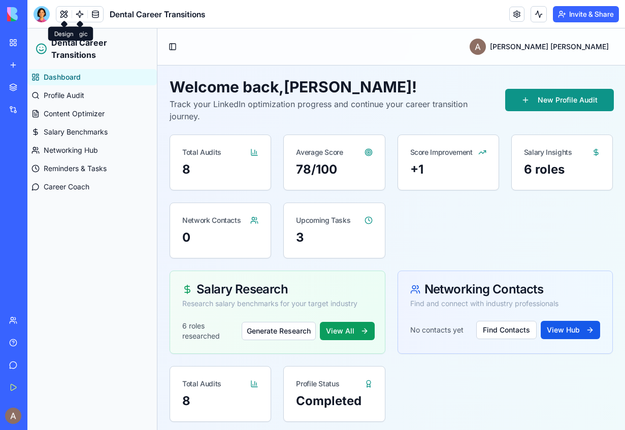
click at [63, 11] on button at bounding box center [63, 14] width 15 height 15
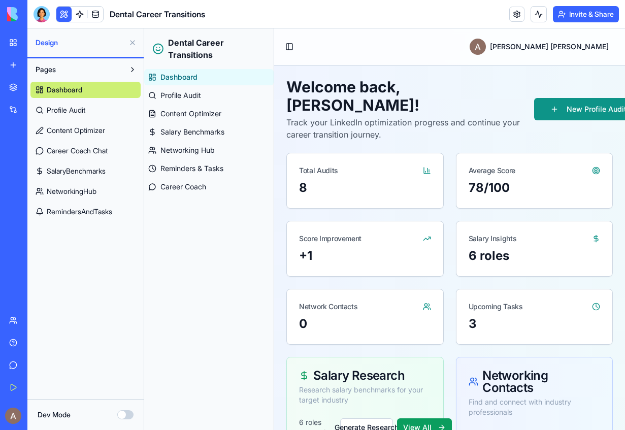
click at [62, 17] on button at bounding box center [63, 14] width 15 height 15
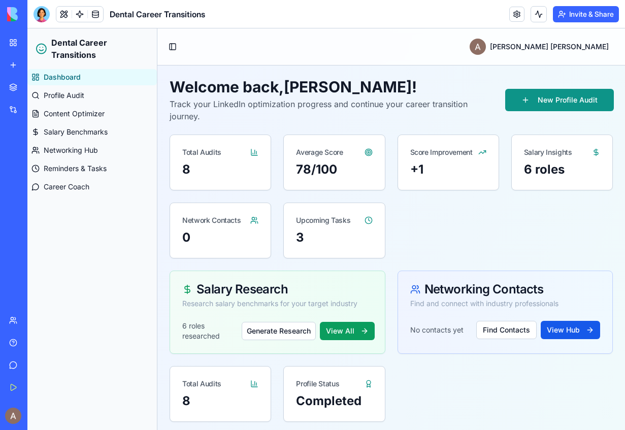
click at [62, 17] on button at bounding box center [63, 14] width 15 height 15
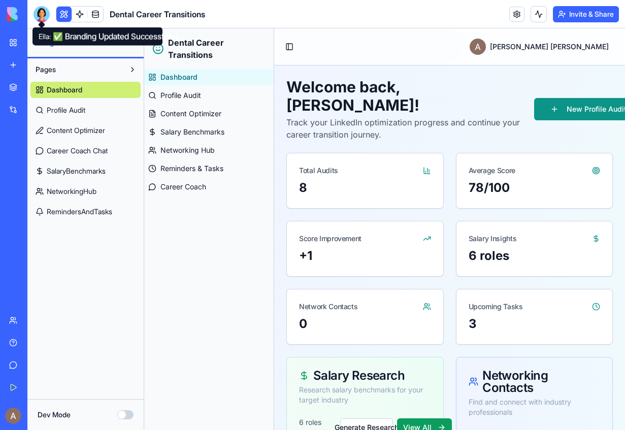
click at [44, 11] on div at bounding box center [42, 14] width 16 height 16
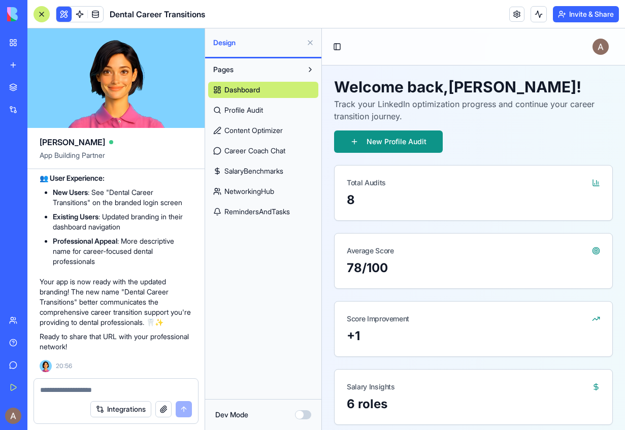
click at [106, 391] on textarea at bounding box center [116, 390] width 152 height 10
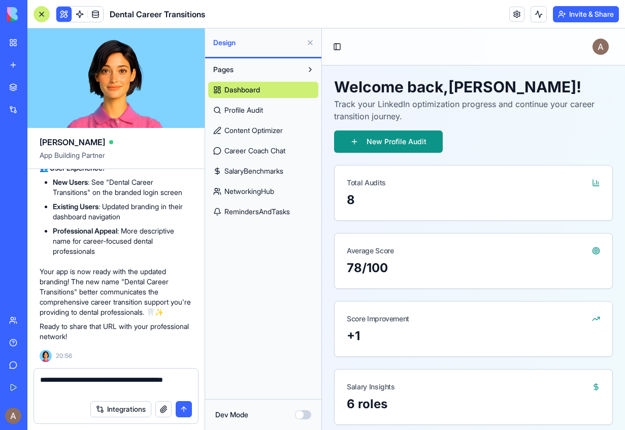
type textarea "**********"
click at [185, 416] on button "submit" at bounding box center [184, 409] width 16 height 16
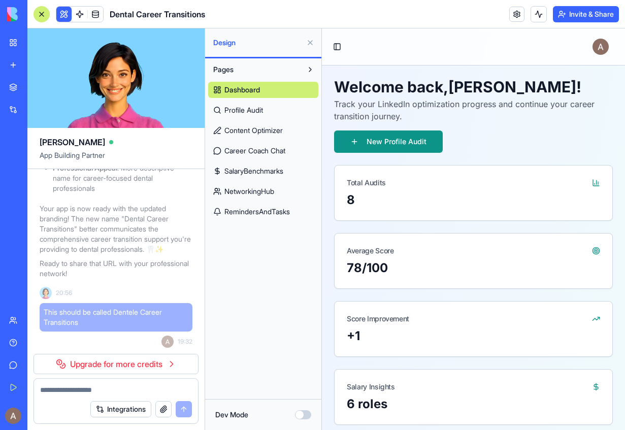
scroll to position [6377, 0]
click at [133, 366] on link "Upgrade for more credits" at bounding box center [116, 364] width 165 height 20
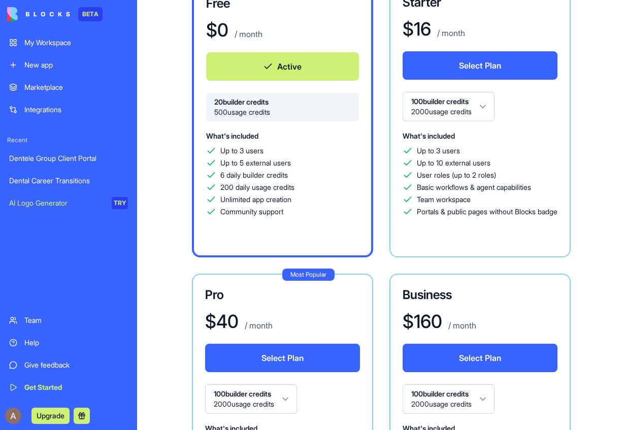
scroll to position [125, 0]
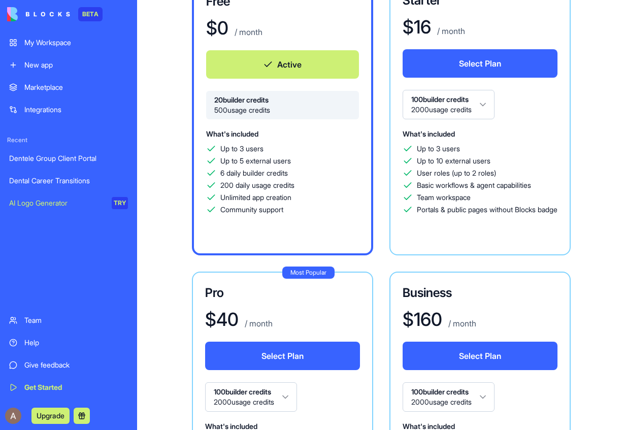
click at [506, 66] on button "Select Plan" at bounding box center [480, 63] width 155 height 28
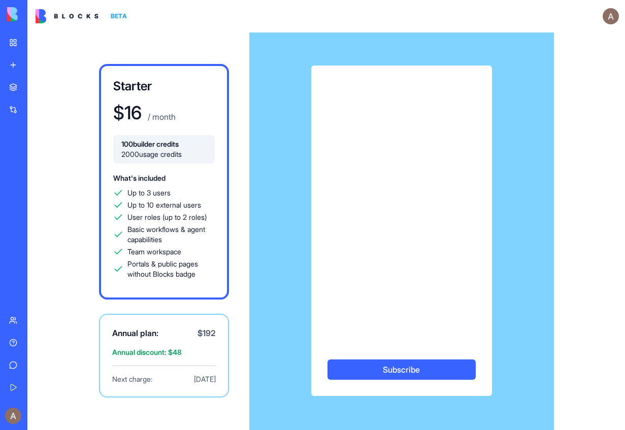
scroll to position [39, 0]
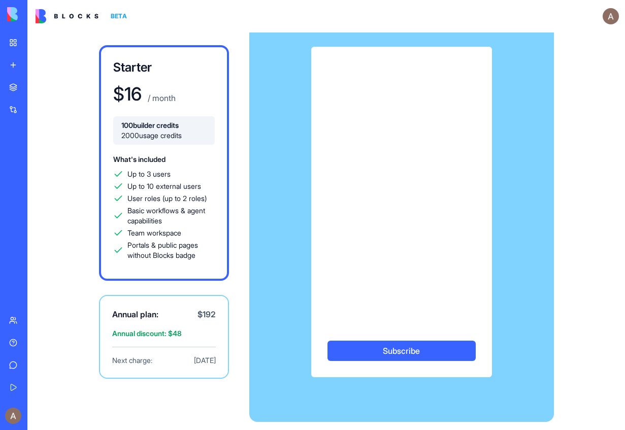
click at [167, 234] on span "Team workspace" at bounding box center [154, 233] width 54 height 10
click at [11, 40] on link "My Workspace" at bounding box center [23, 43] width 41 height 20
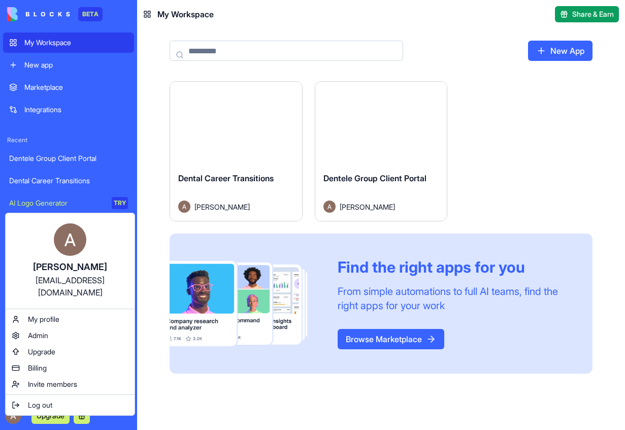
click at [46, 415] on html "BETA My Workspace New app Marketplace Integrations Recent Dentele Group Client …" at bounding box center [312, 215] width 625 height 430
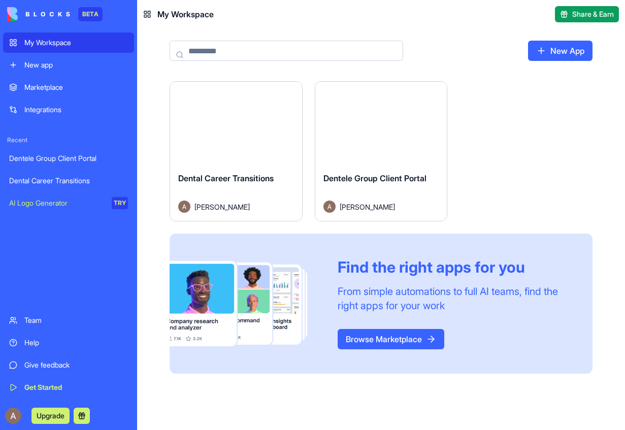
click at [46, 415] on button "Upgrade" at bounding box center [50, 416] width 38 height 16
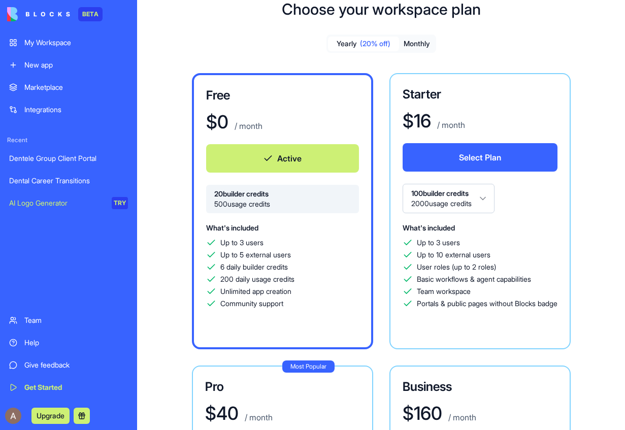
scroll to position [37, 0]
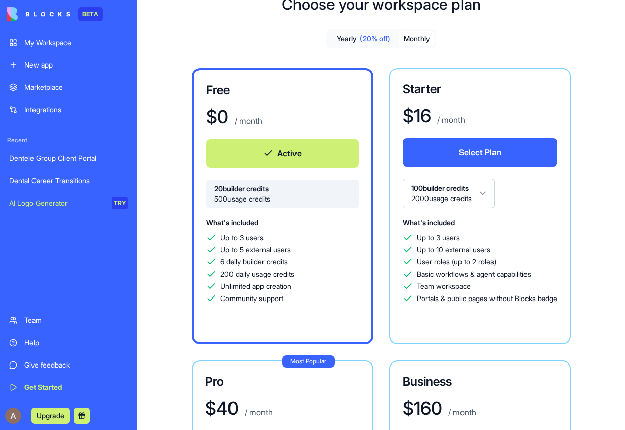
click at [419, 36] on button "Monthly" at bounding box center [417, 38] width 36 height 15
click at [503, 155] on button "Select Plan" at bounding box center [480, 152] width 155 height 28
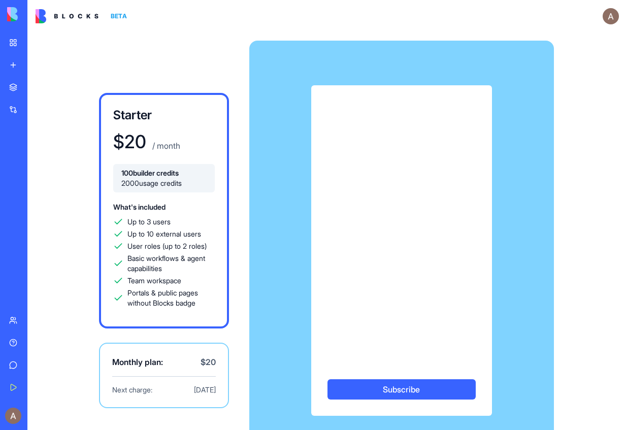
click at [162, 48] on div "Starter $ 20 / month 100 builder credits 2000 usage credits What's included Up …" at bounding box center [326, 251] width 598 height 436
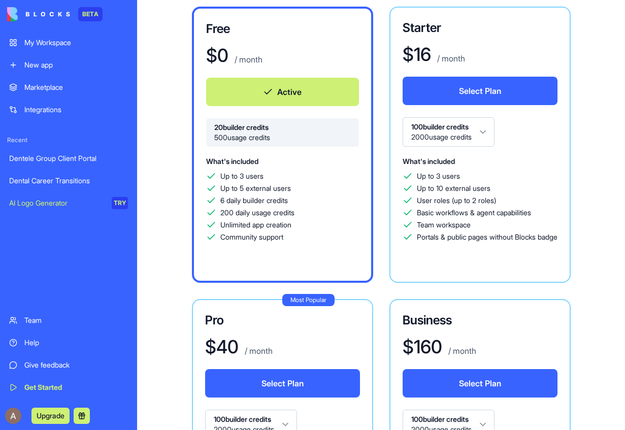
scroll to position [97, 0]
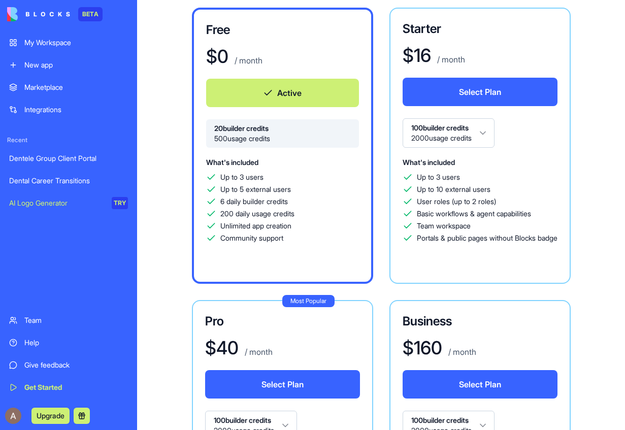
click at [519, 91] on button "Select Plan" at bounding box center [480, 92] width 155 height 28
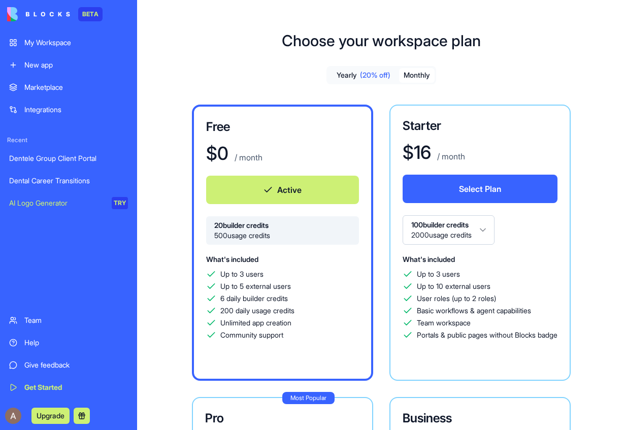
click at [421, 73] on button "Monthly" at bounding box center [417, 75] width 36 height 15
click at [469, 184] on button "Select Plan" at bounding box center [480, 189] width 155 height 28
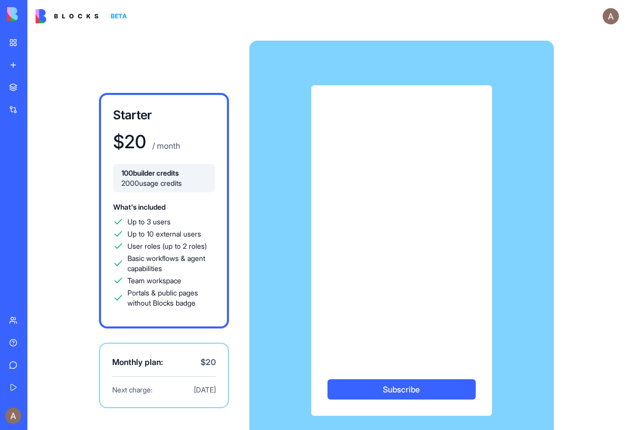
click at [390, 391] on button "Subscribe" at bounding box center [402, 389] width 148 height 20
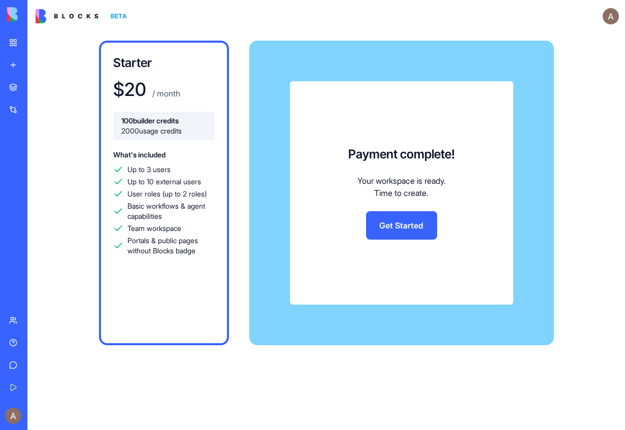
click at [406, 228] on link "Get Started" at bounding box center [401, 225] width 71 height 28
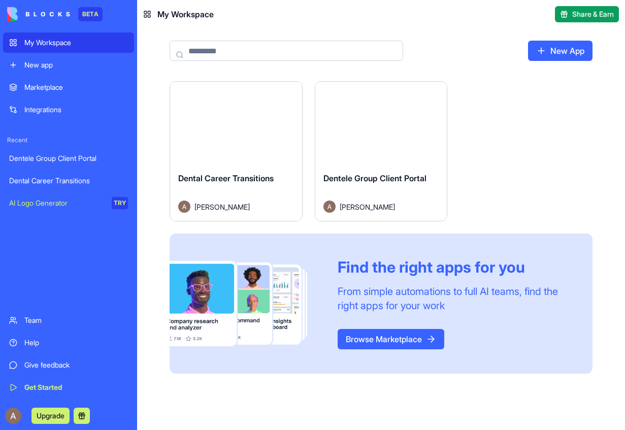
click at [266, 188] on div "Dental Career Transitions" at bounding box center [236, 186] width 116 height 28
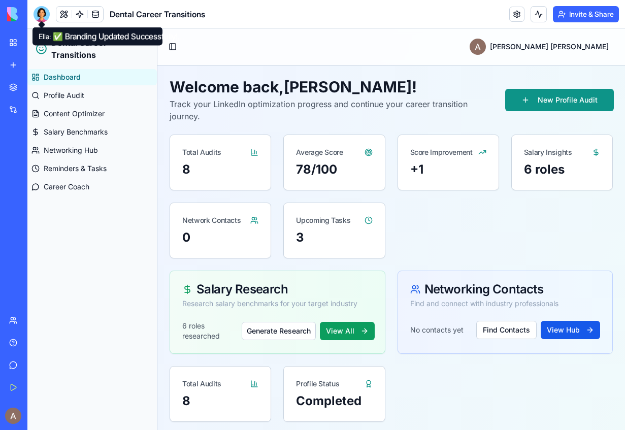
click at [40, 14] on div at bounding box center [42, 14] width 16 height 16
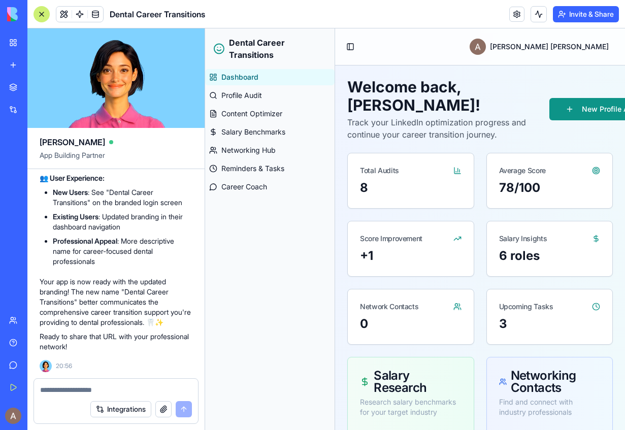
click at [94, 390] on textarea at bounding box center [116, 390] width 152 height 10
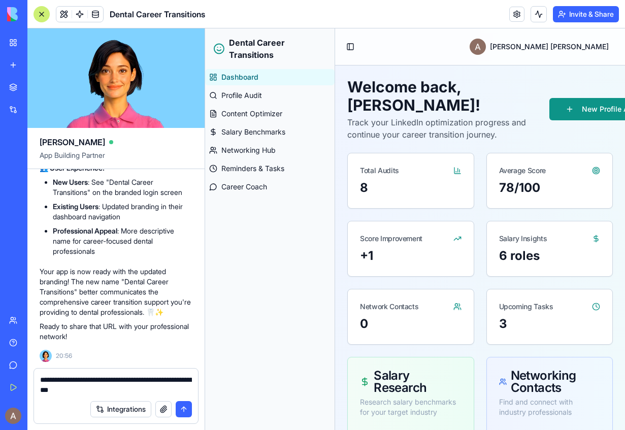
type textarea "**********"
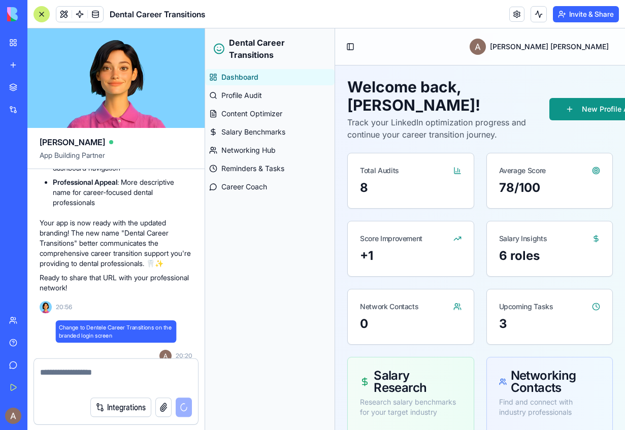
scroll to position [6367, 0]
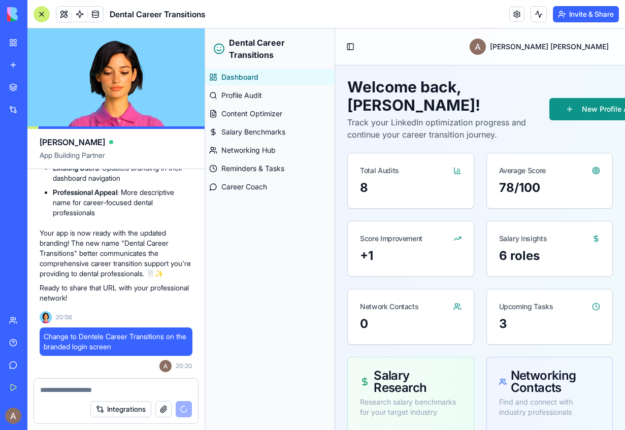
click at [38, 387] on div "Get Started" at bounding box center [30, 387] width 13 height 10
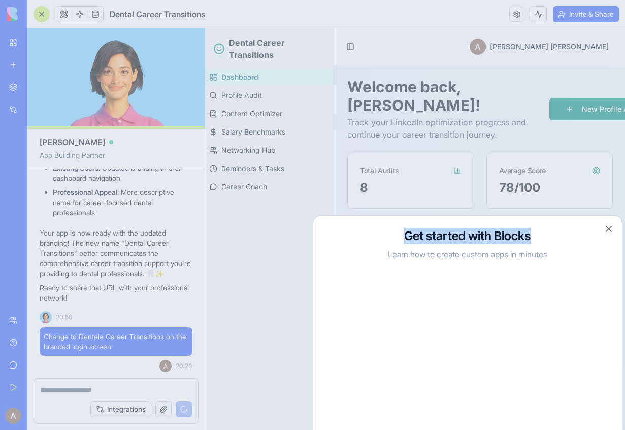
drag, startPoint x: 596, startPoint y: 233, endPoint x: 593, endPoint y: 208, distance: 25.6
click at [593, 208] on body "BETA My Workspace New app Marketplace Integrations Recent Dentele Group Client …" at bounding box center [312, 215] width 625 height 430
click at [607, 230] on button "Close" at bounding box center [609, 229] width 10 height 10
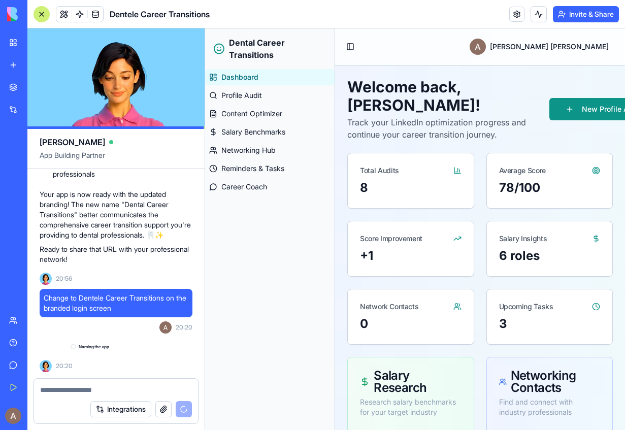
scroll to position [6424, 0]
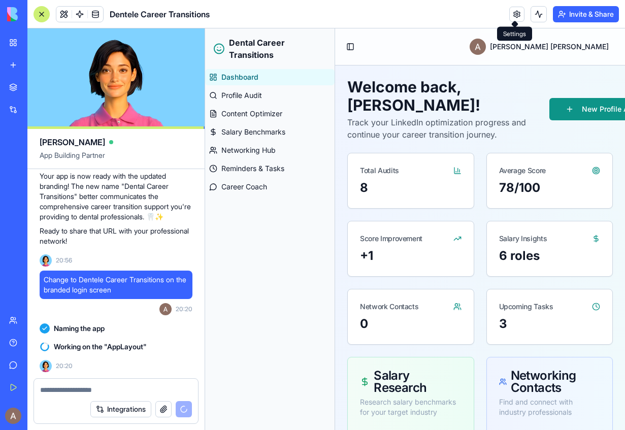
click at [517, 15] on link at bounding box center [516, 14] width 15 height 15
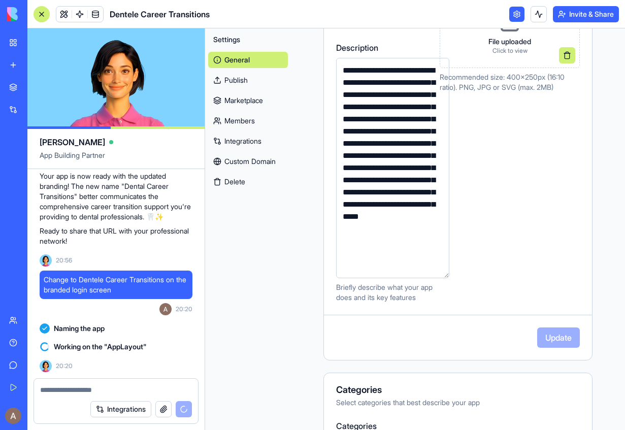
scroll to position [6442, 0]
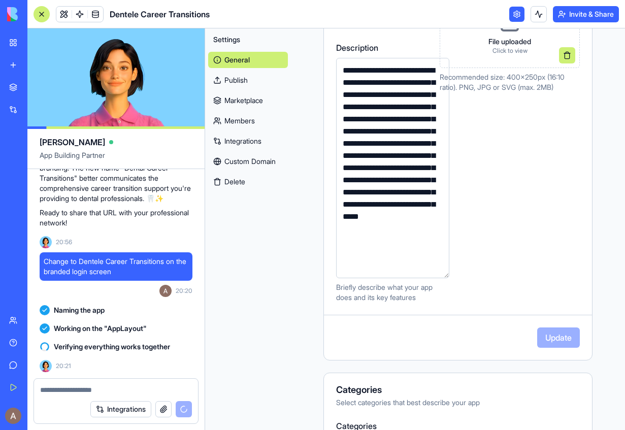
drag, startPoint x: 372, startPoint y: 94, endPoint x: 316, endPoint y: 62, distance: 65.1
click at [336, 62] on textarea "**********" at bounding box center [392, 168] width 113 height 220
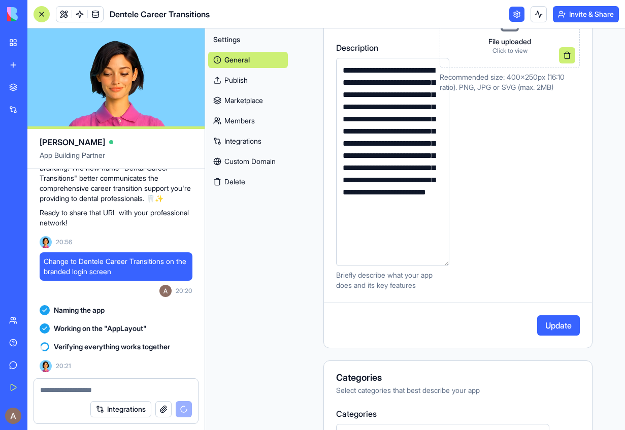
drag, startPoint x: 404, startPoint y: 103, endPoint x: 314, endPoint y: 109, distance: 90.6
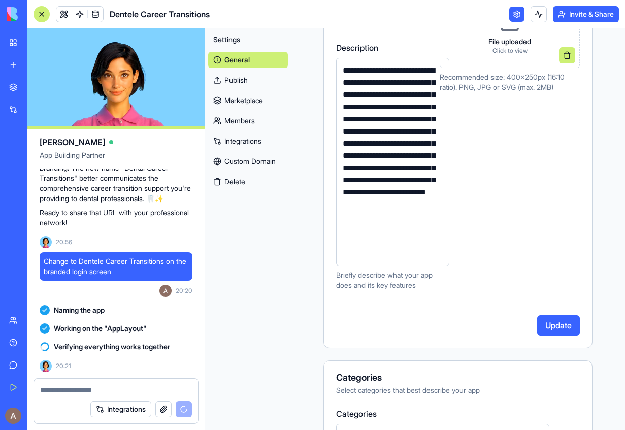
click at [336, 110] on textarea "**********" at bounding box center [392, 162] width 113 height 208
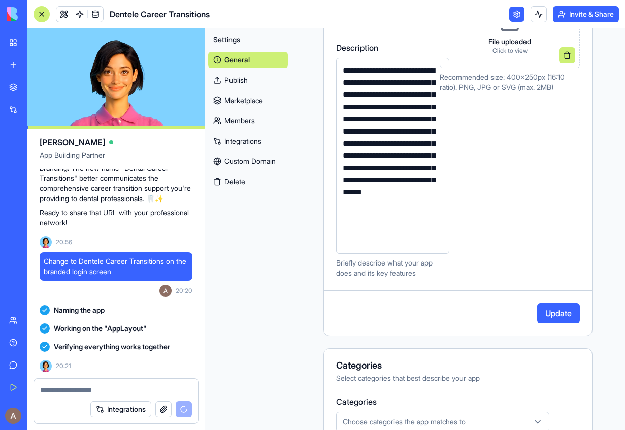
drag, startPoint x: 355, startPoint y: 118, endPoint x: 371, endPoint y: 106, distance: 19.9
click at [371, 106] on textarea "**********" at bounding box center [392, 156] width 113 height 196
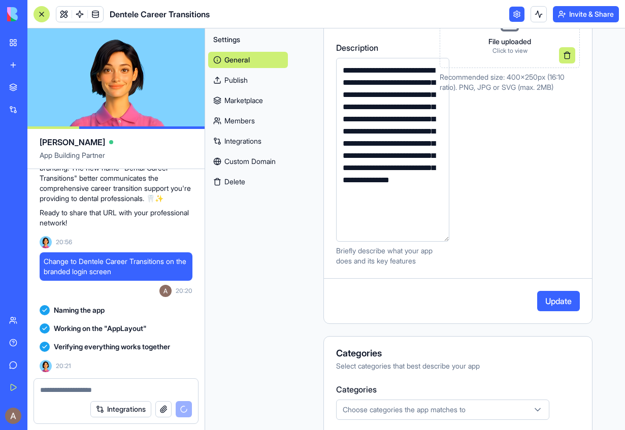
scroll to position [6846, 0]
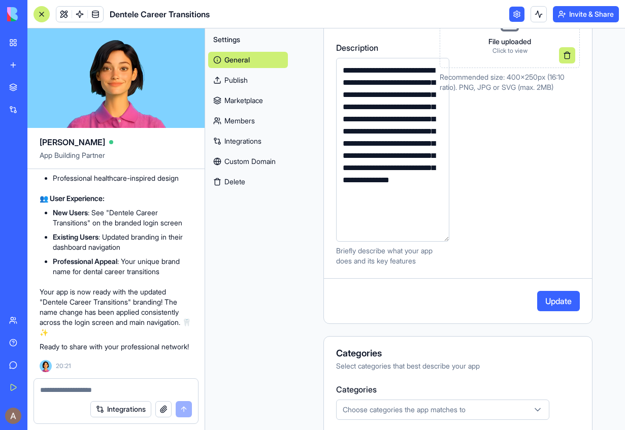
click at [386, 107] on textarea "**********" at bounding box center [392, 150] width 113 height 184
click at [378, 116] on textarea "**********" at bounding box center [392, 150] width 113 height 184
click at [356, 130] on textarea "**********" at bounding box center [392, 150] width 113 height 184
drag, startPoint x: 405, startPoint y: 140, endPoint x: 358, endPoint y: 142, distance: 47.3
click at [358, 145] on textarea "**********" at bounding box center [392, 150] width 113 height 184
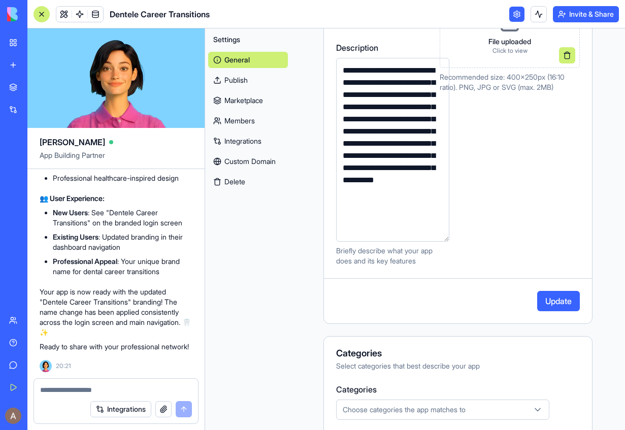
click at [336, 153] on textarea "**********" at bounding box center [392, 150] width 113 height 184
drag, startPoint x: 392, startPoint y: 166, endPoint x: 319, endPoint y: 168, distance: 72.1
click at [336, 168] on textarea "**********" at bounding box center [392, 150] width 113 height 184
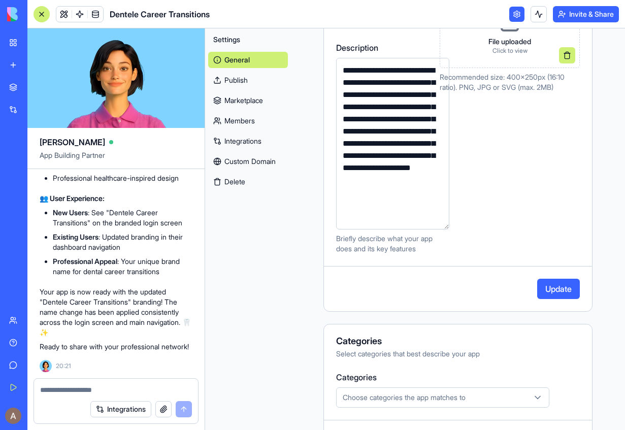
drag, startPoint x: 368, startPoint y: 119, endPoint x: 418, endPoint y: 220, distance: 112.7
click at [419, 221] on textarea "**********" at bounding box center [392, 144] width 113 height 172
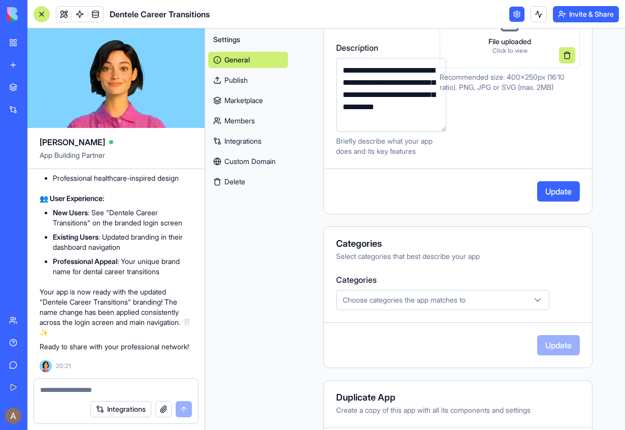
type textarea "**********"
click at [554, 190] on button "Update" at bounding box center [558, 191] width 43 height 20
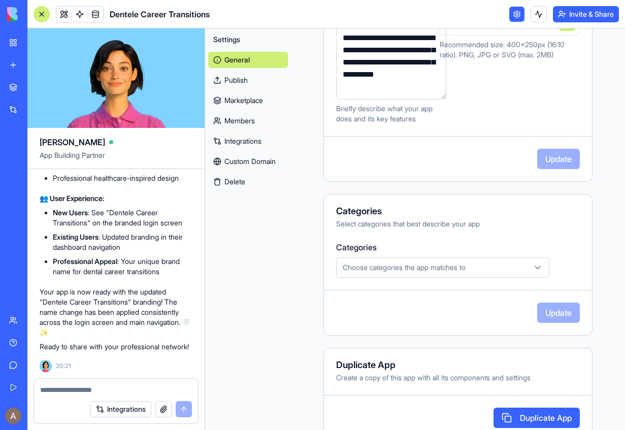
scroll to position [235, 0]
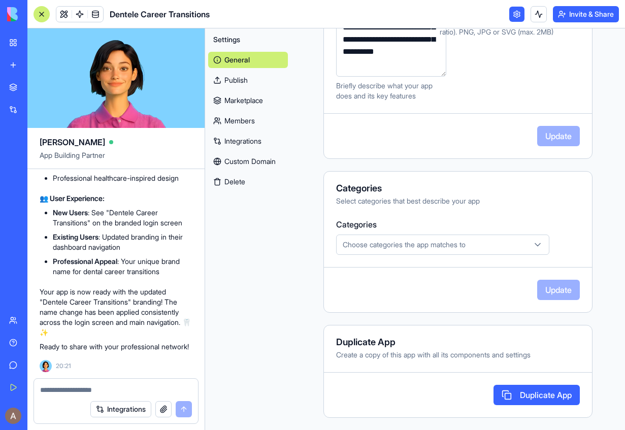
click at [487, 247] on div "Choose categories the app matches to" at bounding box center [443, 245] width 208 height 10
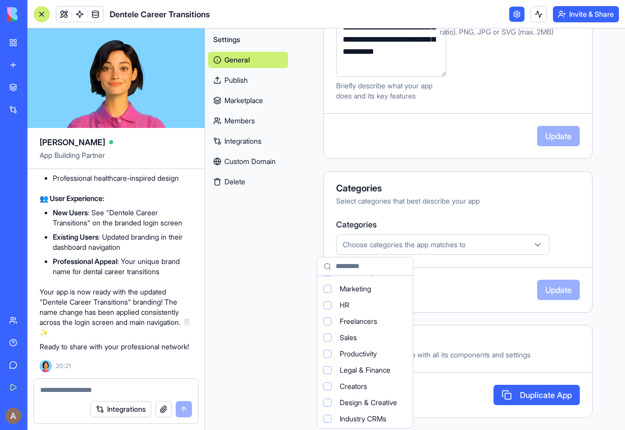
scroll to position [0, 0]
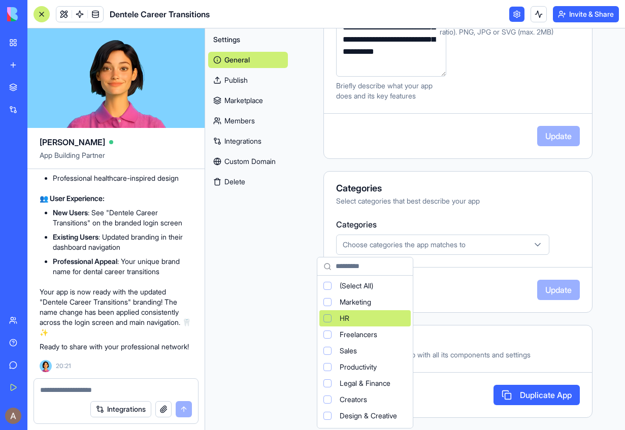
click at [390, 320] on div "HR" at bounding box center [364, 318] width 91 height 16
click at [559, 282] on html "BETA My Workspace New app Marketplace Integrations Recent Dentele Group Client …" at bounding box center [312, 215] width 625 height 430
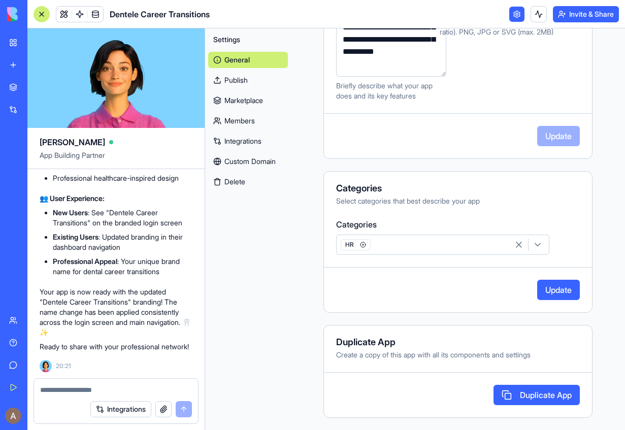
click at [559, 291] on button "Update" at bounding box center [558, 290] width 43 height 20
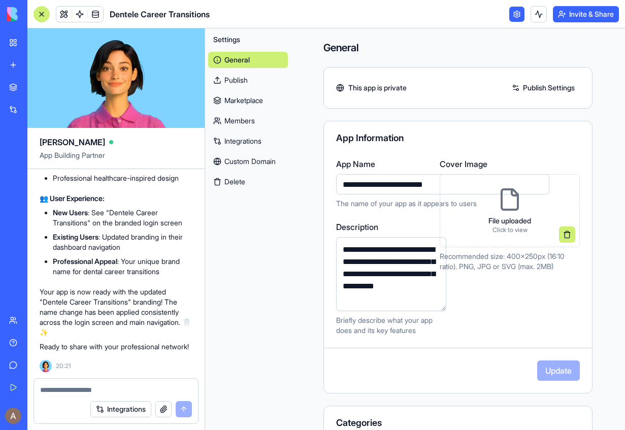
click at [541, 87] on link "Publish Settings" at bounding box center [543, 88] width 73 height 16
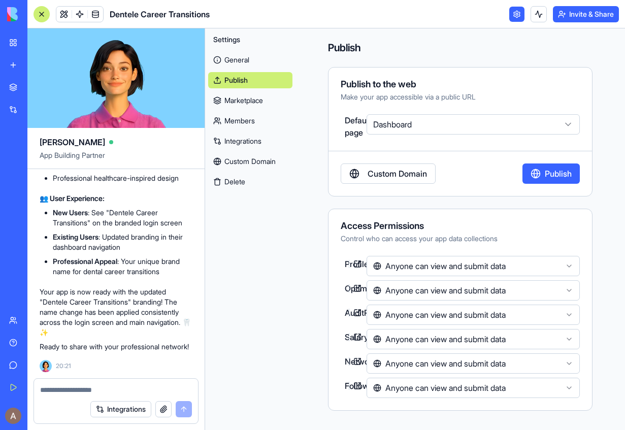
click at [402, 177] on link "Custom Domain" at bounding box center [388, 174] width 95 height 20
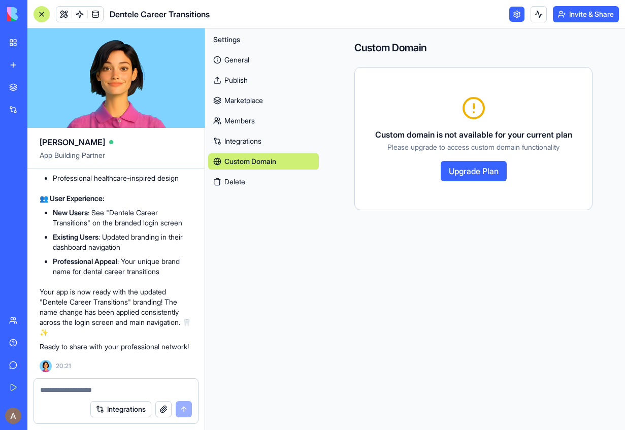
click at [477, 175] on button "Upgrade Plan" at bounding box center [474, 171] width 66 height 20
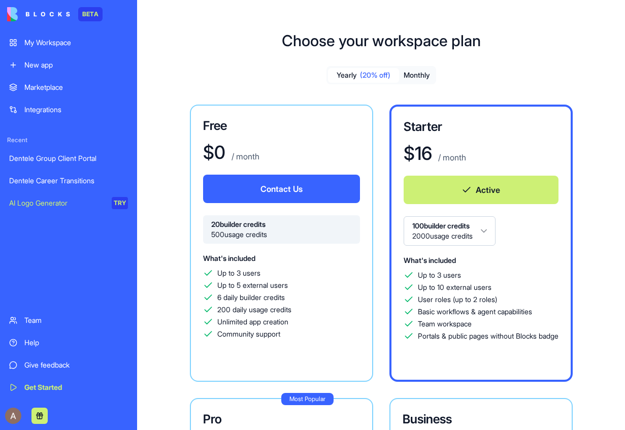
click at [60, 390] on div "Get Started" at bounding box center [76, 387] width 104 height 10
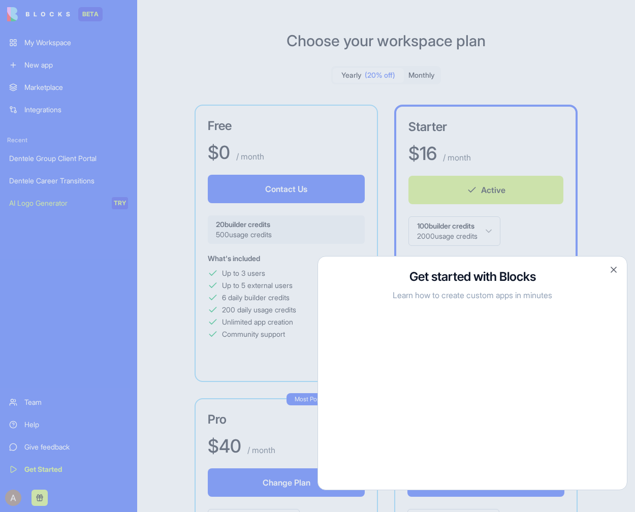
click at [615, 270] on button "Close" at bounding box center [613, 270] width 10 height 10
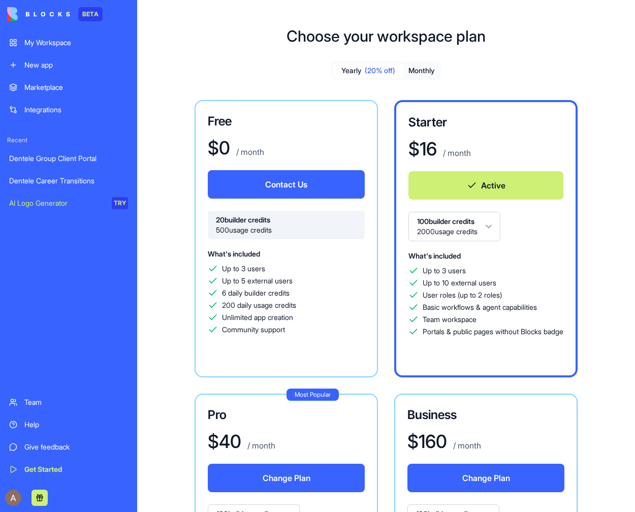
scroll to position [5, 0]
click at [80, 87] on div "Marketplace" at bounding box center [76, 87] width 104 height 10
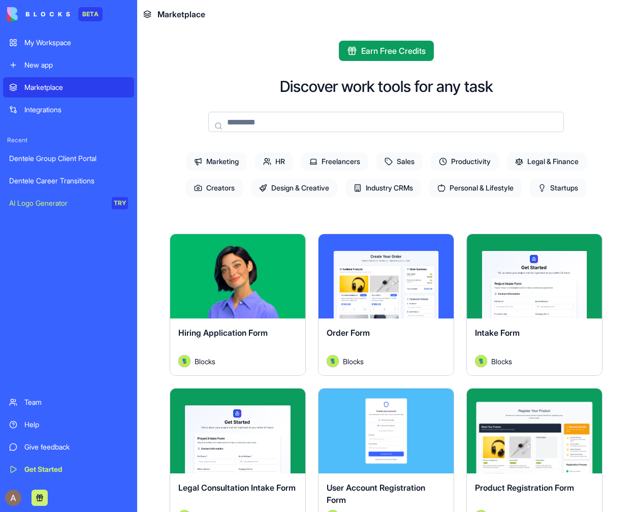
click at [55, 109] on div "Integrations" at bounding box center [76, 110] width 104 height 10
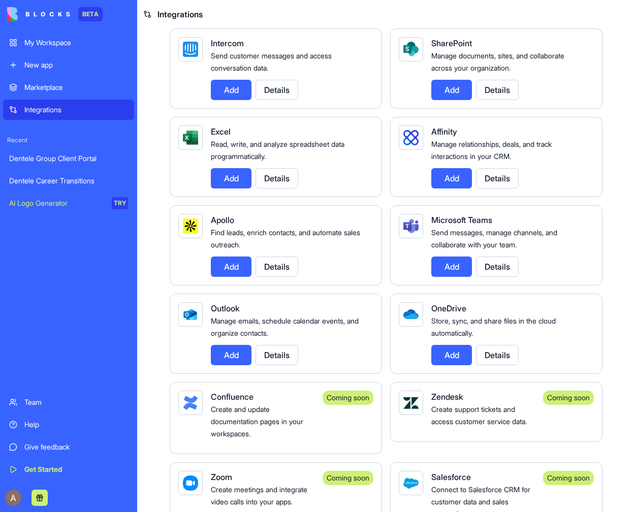
scroll to position [883, 0]
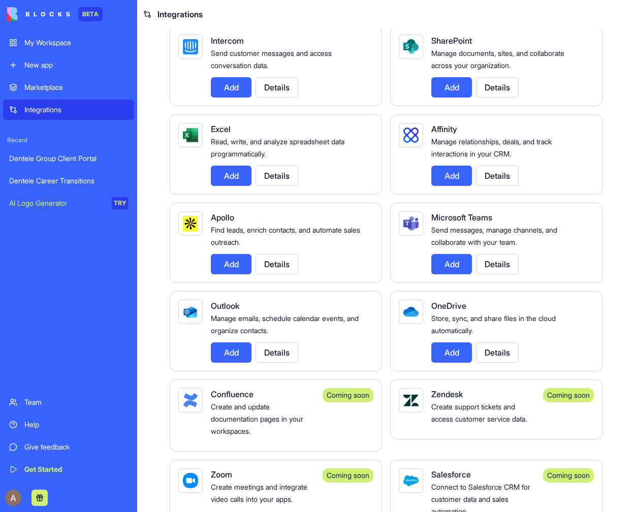
click at [69, 430] on div "Give feedback" at bounding box center [76, 447] width 104 height 10
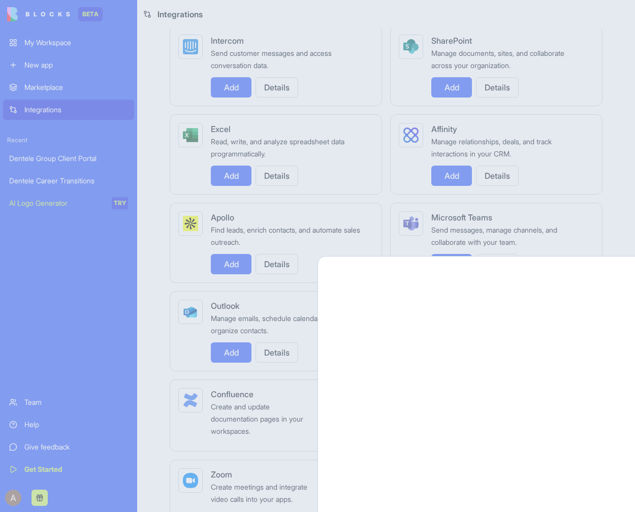
scroll to position [0, 0]
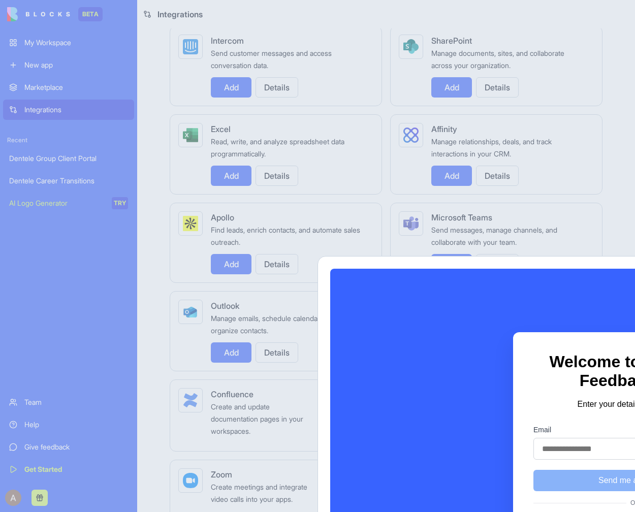
click at [611, 95] on div at bounding box center [317, 256] width 635 height 512
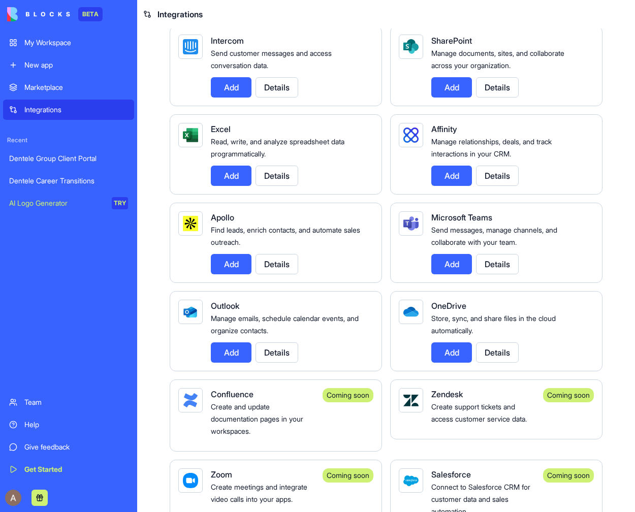
click at [51, 423] on div "Help" at bounding box center [76, 425] width 104 height 10
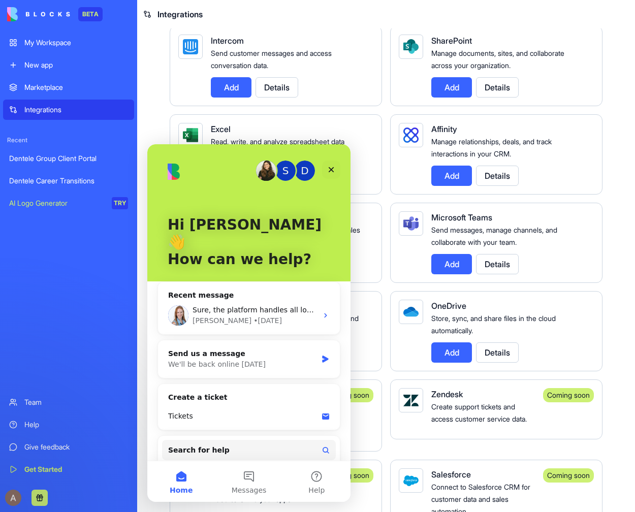
scroll to position [15, 0]
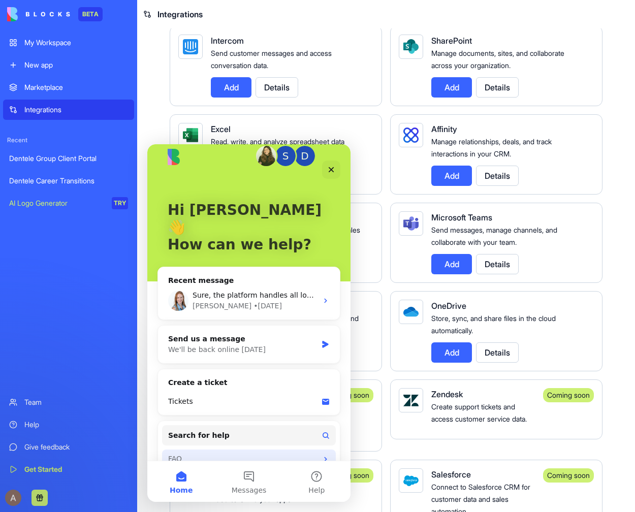
click at [282, 430] on div "FAQ" at bounding box center [242, 459] width 149 height 11
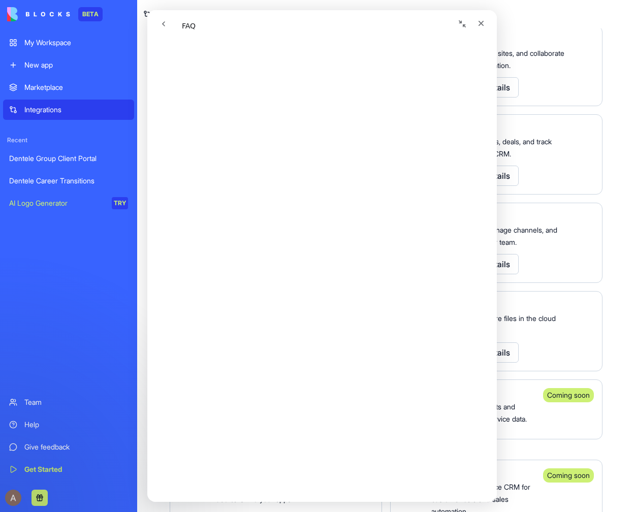
scroll to position [336, 0]
click at [73, 114] on div "Integrations" at bounding box center [76, 110] width 104 height 10
click at [76, 88] on div "Marketplace" at bounding box center [76, 87] width 104 height 10
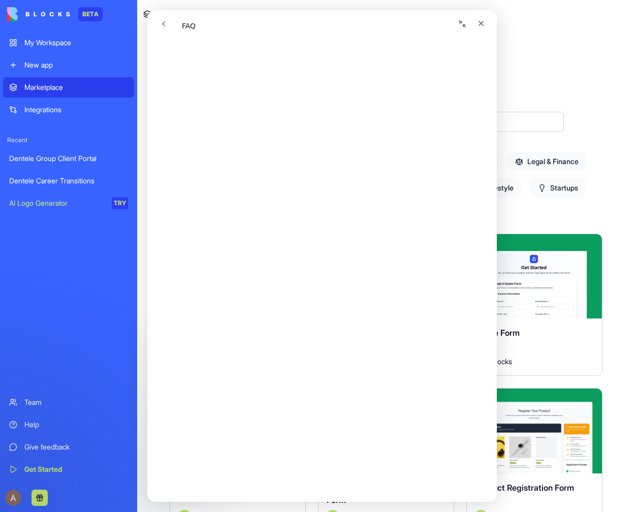
click at [40, 403] on div "Team" at bounding box center [76, 402] width 104 height 10
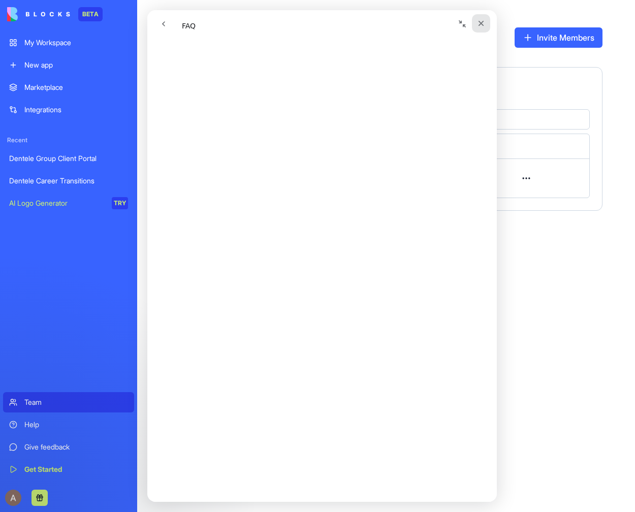
click at [484, 22] on icon "Close" at bounding box center [481, 23] width 8 height 8
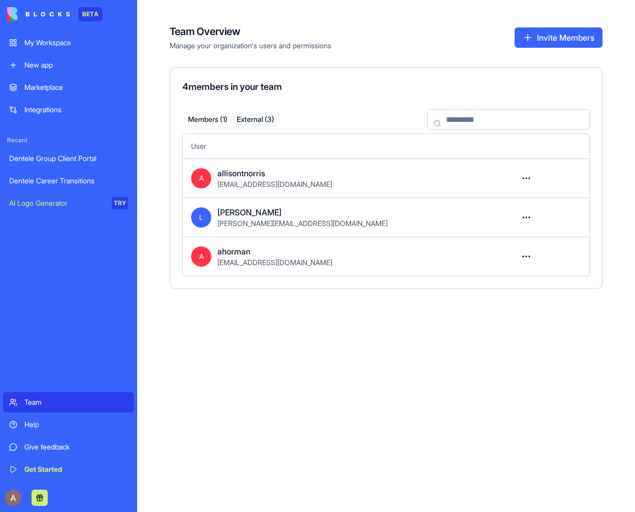
click at [256, 115] on button "External ( 3 )" at bounding box center [256, 119] width 48 height 15
click at [350, 217] on div "leo" at bounding box center [358, 212] width 282 height 12
click at [525, 220] on html "BETA My Workspace New app Marketplace Integrations Recent Dentele Group Client …" at bounding box center [317, 256] width 635 height 512
click at [390, 38] on html "BETA My Workspace New app Marketplace Integrations Recent Dentele Group Client …" at bounding box center [317, 256] width 635 height 512
click at [522, 181] on html "BETA My Workspace New app Marketplace Integrations Recent Dentele Group Client …" at bounding box center [317, 256] width 635 height 512
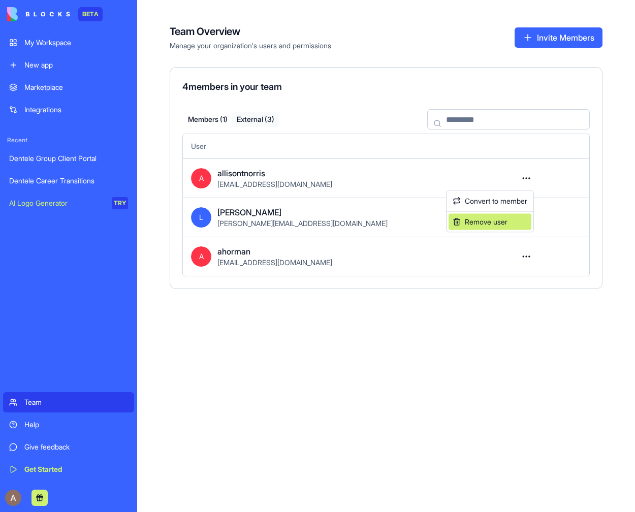
click at [504, 222] on div "Remove user" at bounding box center [489, 222] width 83 height 16
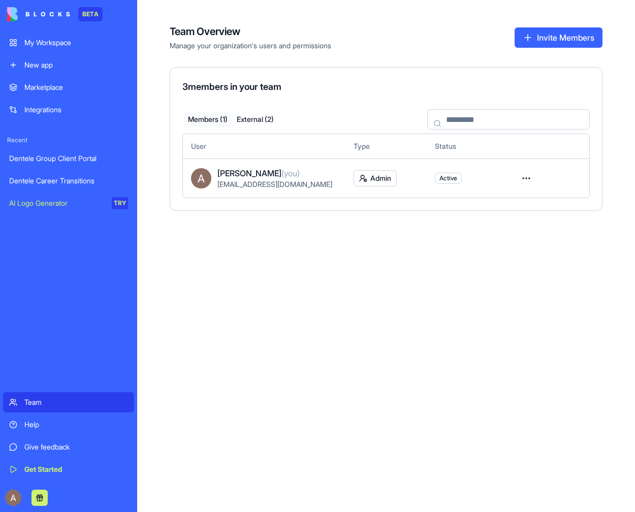
click at [259, 118] on button "External ( 2 )" at bounding box center [256, 119] width 48 height 15
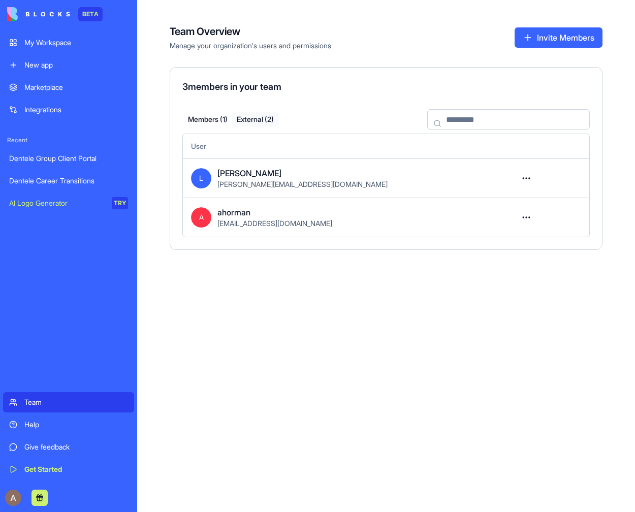
click at [211, 119] on button "Members ( 1 )" at bounding box center [208, 119] width 48 height 15
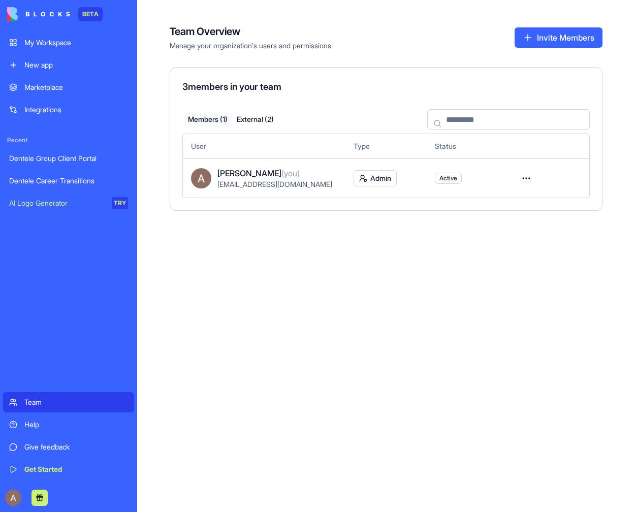
click at [94, 177] on div "Dentele Career Transitions" at bounding box center [68, 181] width 119 height 10
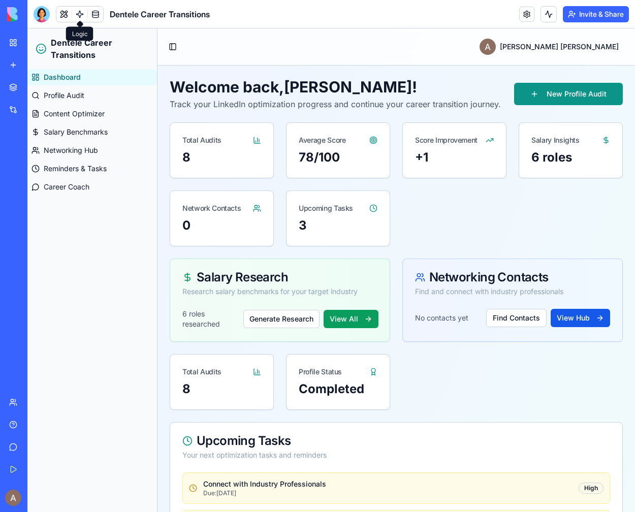
click at [80, 14] on link at bounding box center [79, 14] width 15 height 15
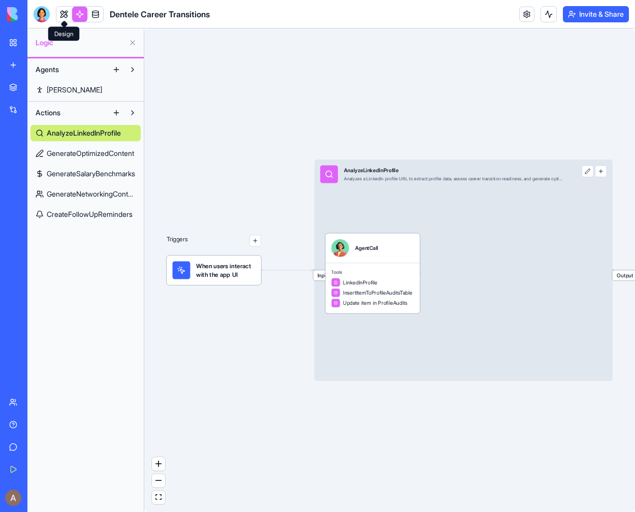
click at [62, 13] on link at bounding box center [63, 14] width 15 height 15
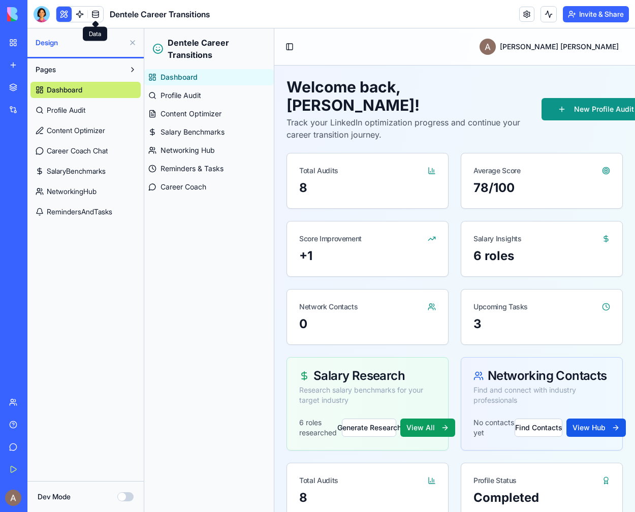
click at [98, 15] on link at bounding box center [95, 14] width 15 height 15
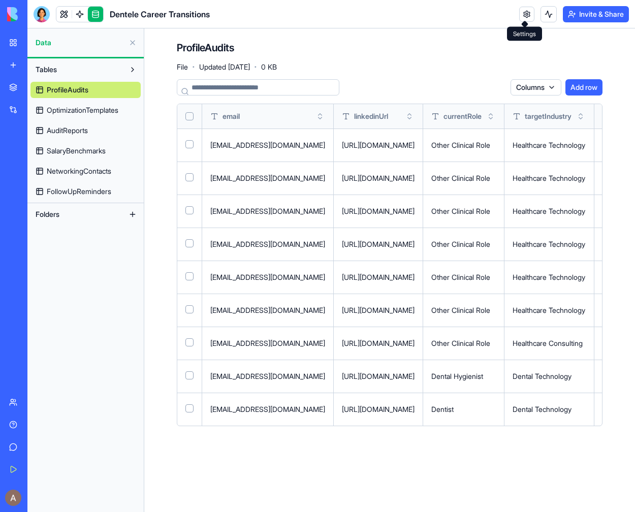
click at [523, 24] on polygon at bounding box center [524, 23] width 7 height 7
click at [543, 19] on button at bounding box center [548, 14] width 16 height 16
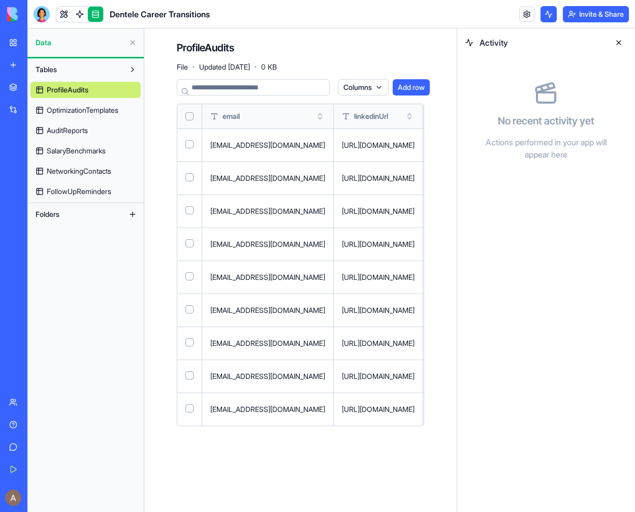
click at [38, 422] on div "Help" at bounding box center [30, 425] width 13 height 10
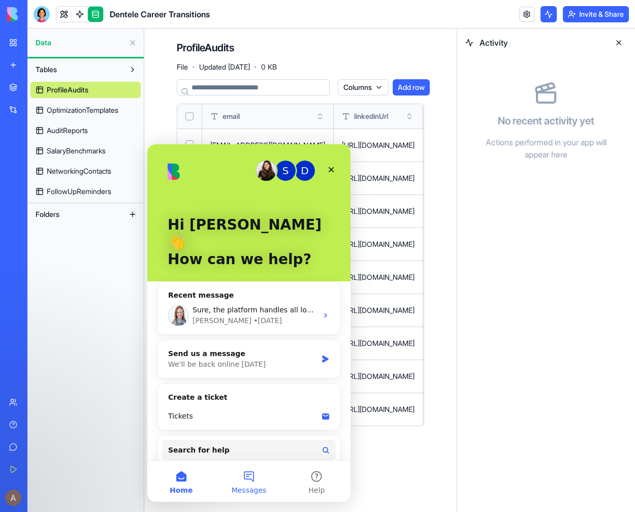
click at [251, 483] on button "Messages" at bounding box center [249, 481] width 68 height 41
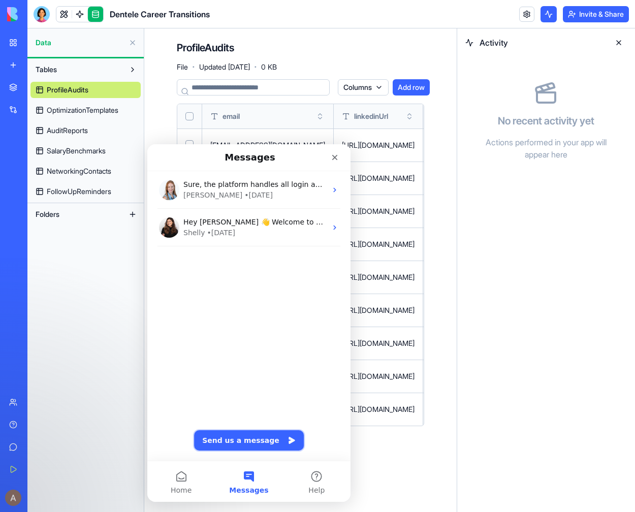
click at [267, 445] on button "Send us a message" at bounding box center [249, 440] width 110 height 20
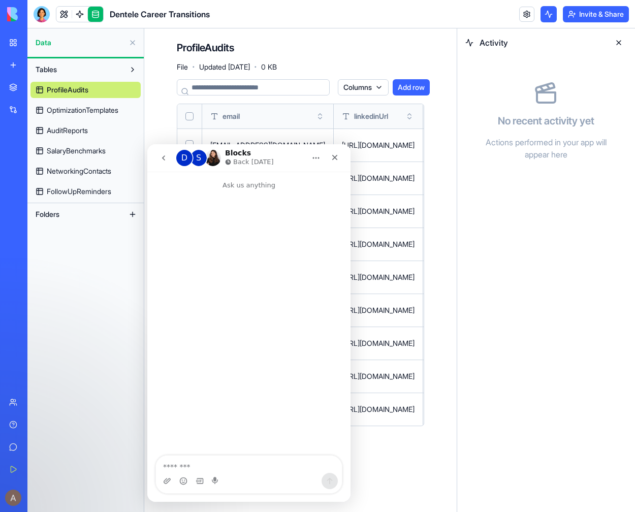
click at [270, 467] on textarea "Message…" at bounding box center [249, 464] width 186 height 17
type textarea "**********"
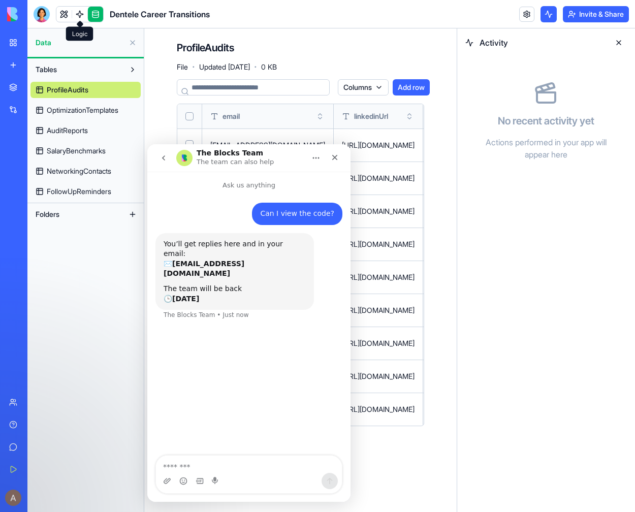
click at [82, 16] on link at bounding box center [79, 14] width 15 height 15
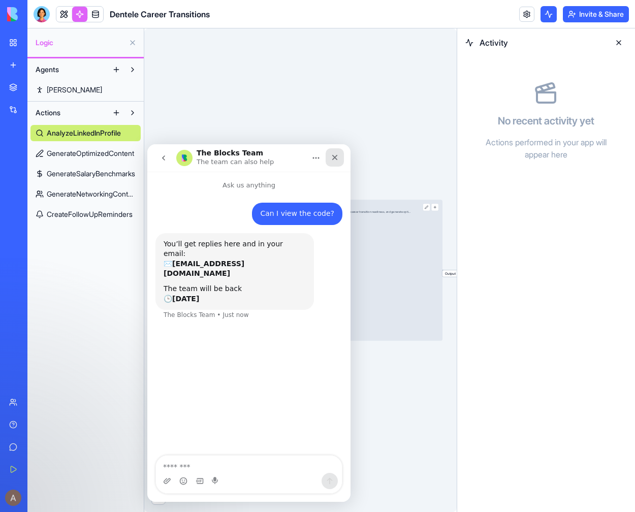
click at [335, 153] on div "Close" at bounding box center [335, 157] width 18 height 18
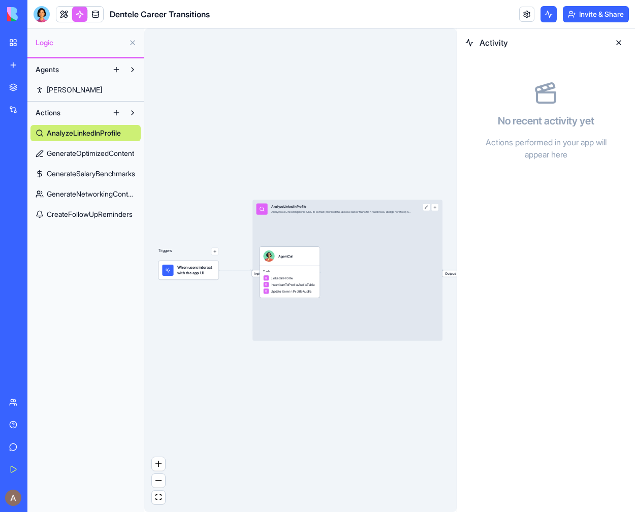
drag, startPoint x: 354, startPoint y: 262, endPoint x: 328, endPoint y: 262, distance: 25.9
click at [328, 262] on div "Input AnalyzeLinkedInProfile Analyzes a LinkedIn profile URL to extract profile…" at bounding box center [347, 270] width 190 height 141
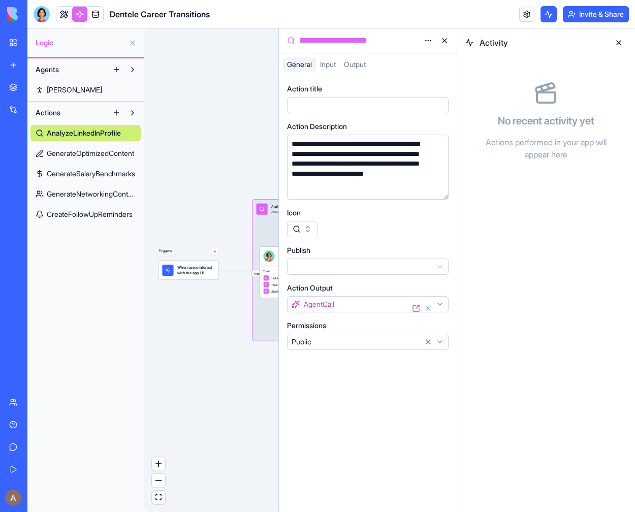
click at [336, 61] on span "Input" at bounding box center [328, 64] width 16 height 9
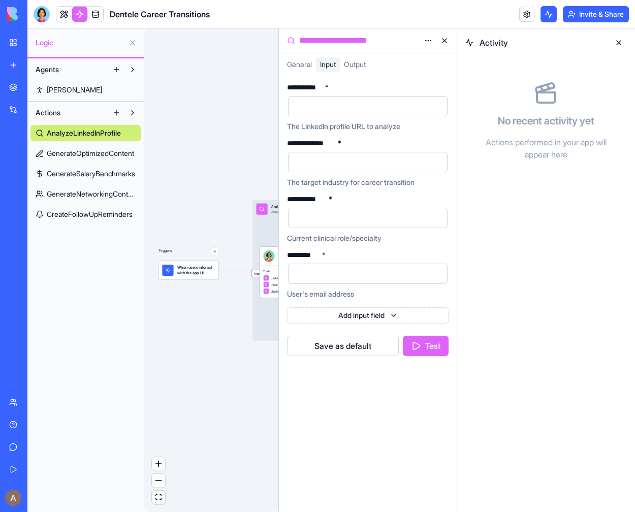
click at [444, 40] on button at bounding box center [444, 41] width 16 height 16
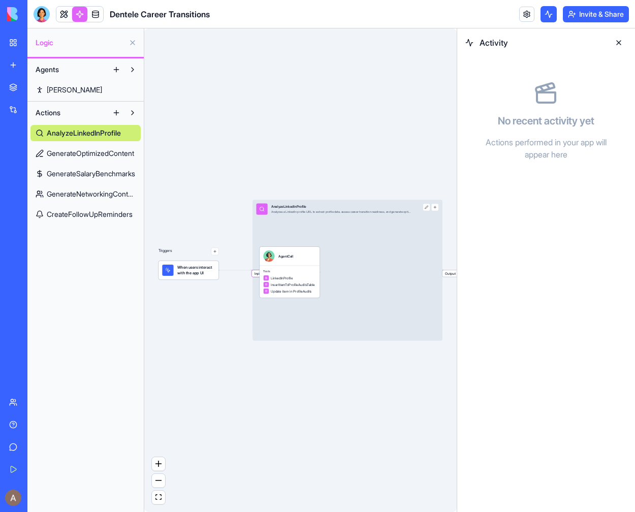
click at [99, 153] on span "GenerateOptimizedContent" at bounding box center [90, 153] width 87 height 10
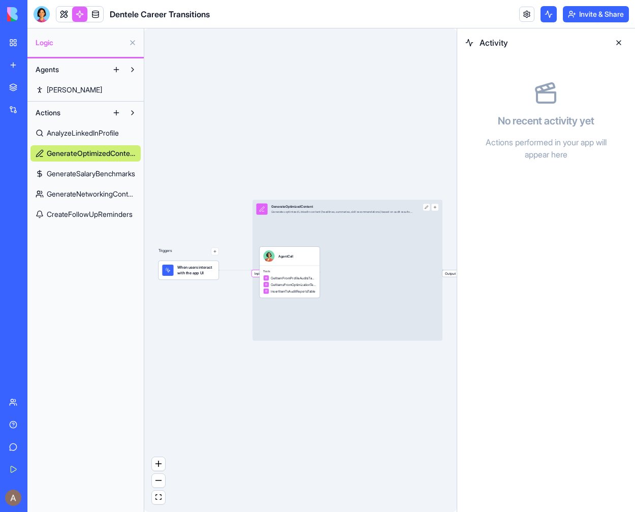
click at [357, 229] on div "Input GenerateOptimizedContent Generates optimized LinkedIn content (headlines,…" at bounding box center [347, 270] width 190 height 141
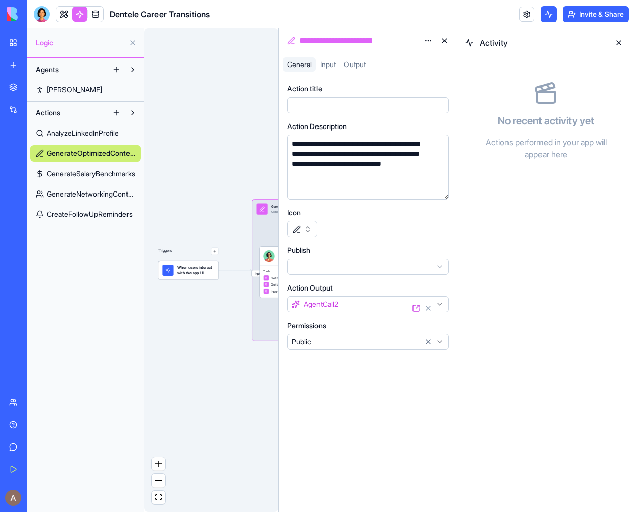
click at [107, 174] on span "GenerateSalaryBenchmarks" at bounding box center [91, 174] width 88 height 10
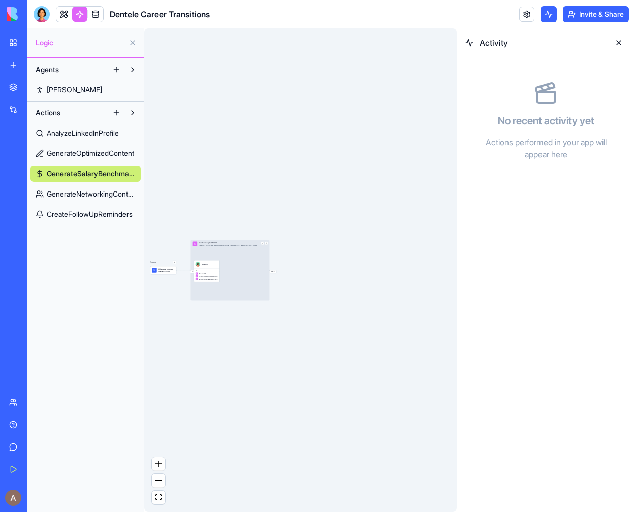
click at [241, 281] on div "Input GenerateSalaryBenchmarks Researches and generates salary benchmarks for t…" at bounding box center [229, 270] width 79 height 60
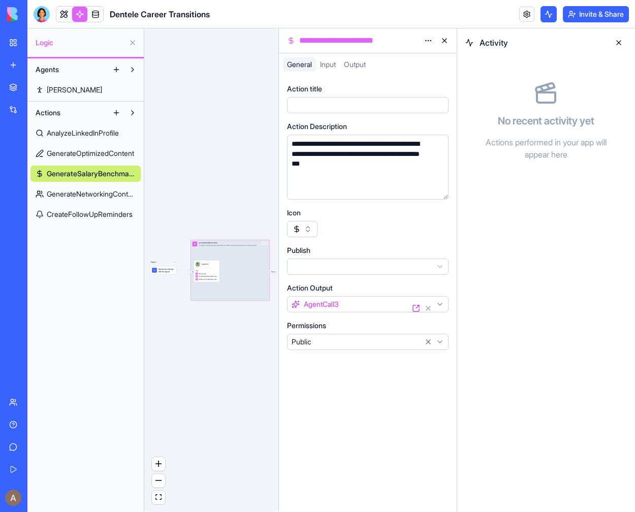
click at [113, 192] on span "GenerateNetworkingContacts" at bounding box center [91, 194] width 89 height 10
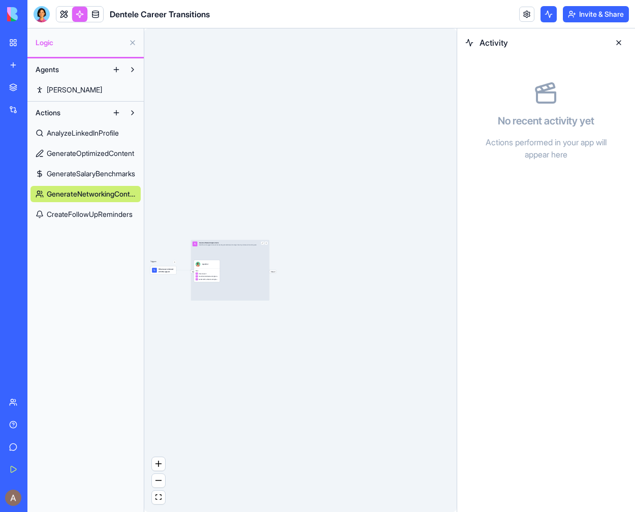
click at [256, 272] on div "Input GenerateNetworkingContacts Identifies and suggests relevant networking co…" at bounding box center [230, 270] width 79 height 61
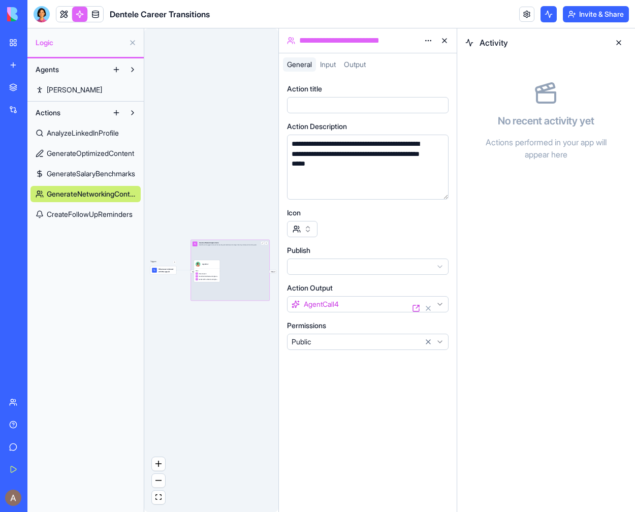
click at [361, 66] on span "Output" at bounding box center [355, 64] width 22 height 9
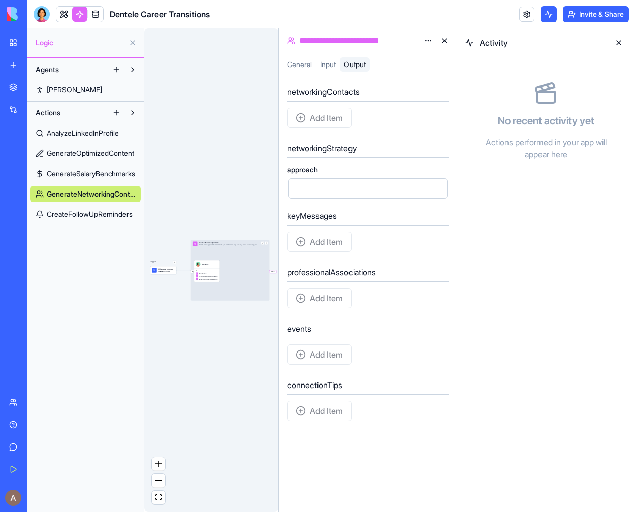
click at [73, 210] on span "CreateFollowUpReminders" at bounding box center [90, 214] width 86 height 10
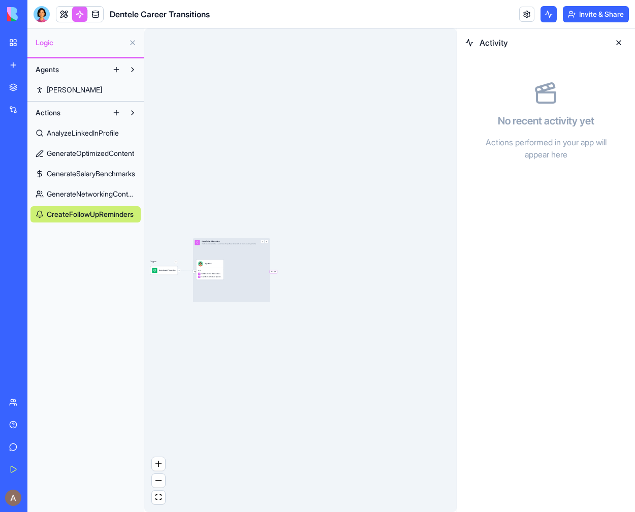
click at [254, 277] on div "Input CreateFollowUpReminders Creates automated follow-up reminders for profile…" at bounding box center [231, 270] width 77 height 64
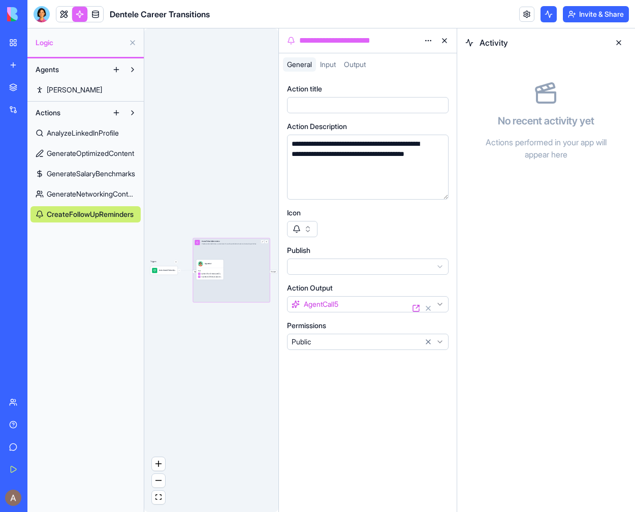
click at [446, 41] on button at bounding box center [444, 41] width 16 height 16
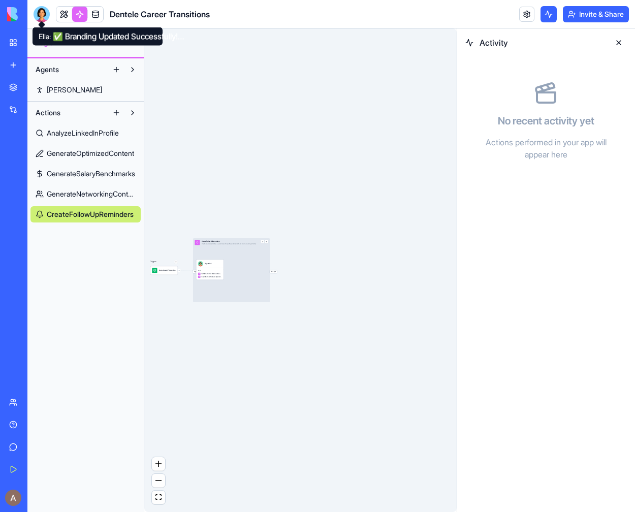
click at [42, 15] on div at bounding box center [42, 14] width 16 height 16
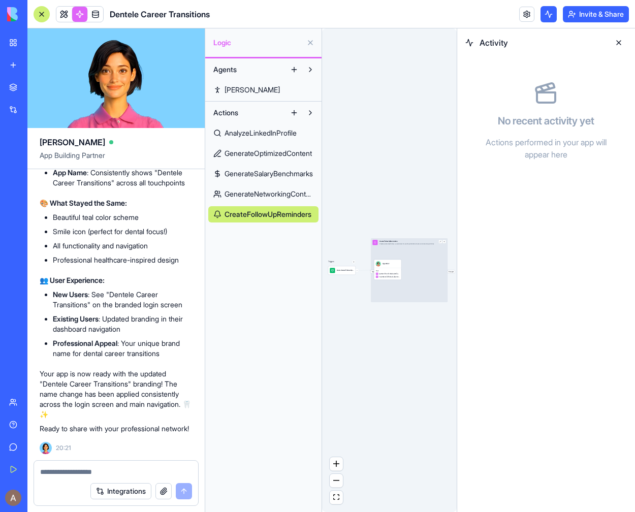
click at [135, 470] on textarea at bounding box center [116, 472] width 152 height 10
click at [77, 471] on textarea "**********" at bounding box center [116, 472] width 152 height 10
click at [175, 467] on textarea "**********" at bounding box center [116, 472] width 152 height 10
click at [175, 473] on textarea "**********" at bounding box center [116, 472] width 152 height 10
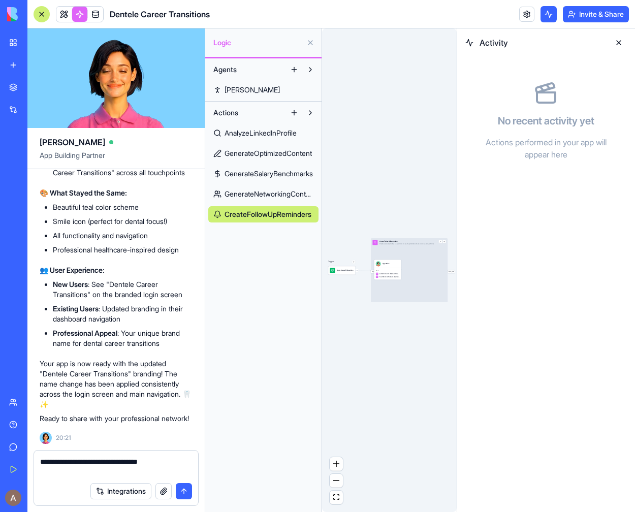
type textarea "**********"
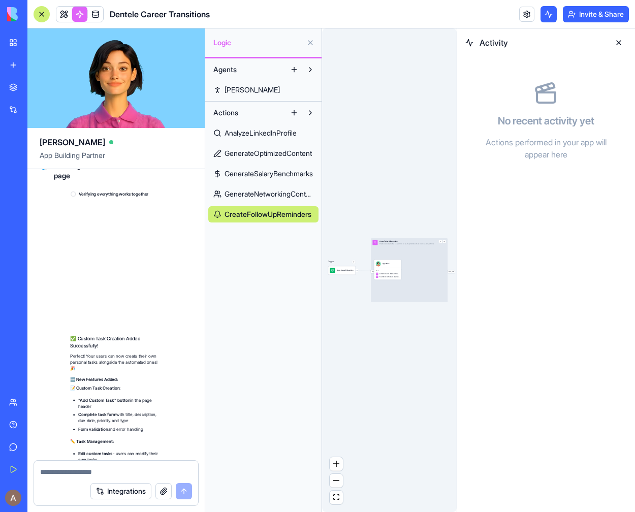
scroll to position [7614, 0]
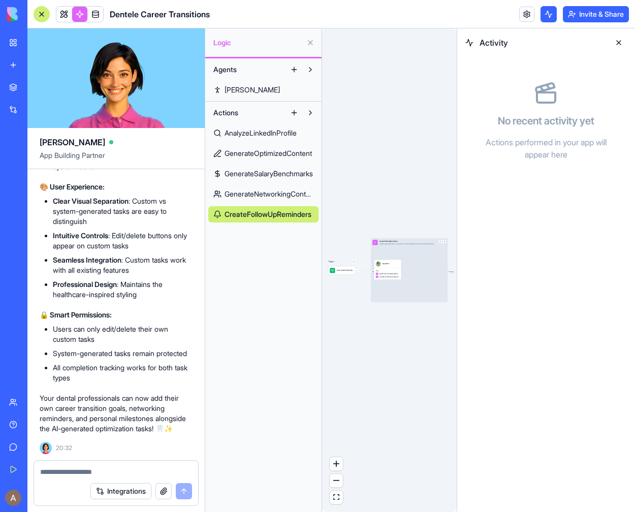
click at [277, 134] on span "AnalyzeLinkedInProfile" at bounding box center [260, 133] width 72 height 10
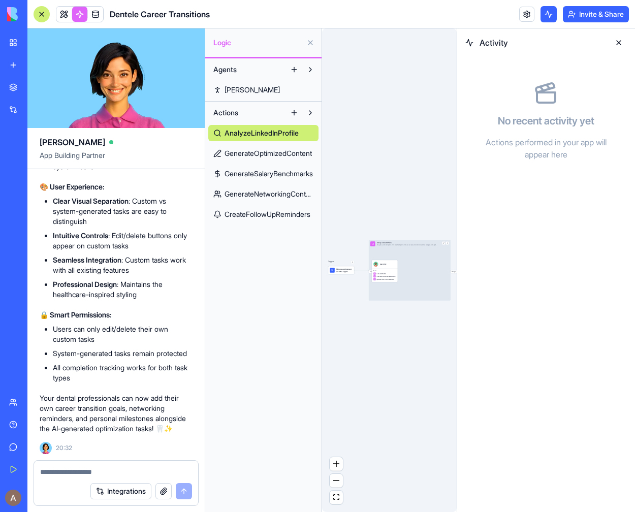
click at [84, 472] on textarea at bounding box center [116, 472] width 152 height 10
type textarea "*"
click at [166, 493] on button "button" at bounding box center [163, 491] width 16 height 16
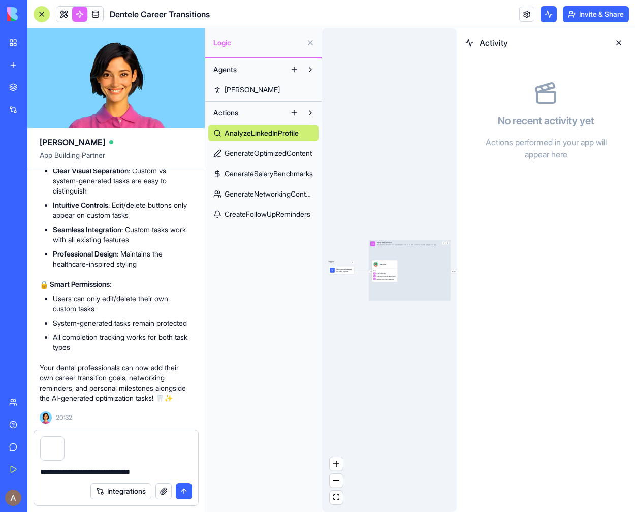
click at [174, 473] on textarea "**********" at bounding box center [116, 472] width 152 height 10
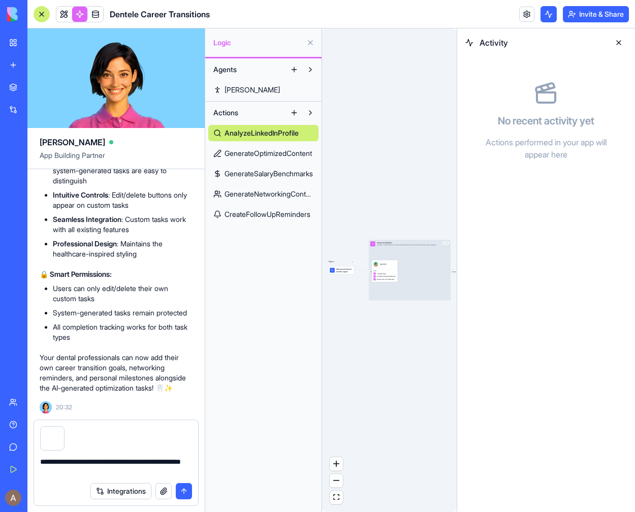
type textarea "**********"
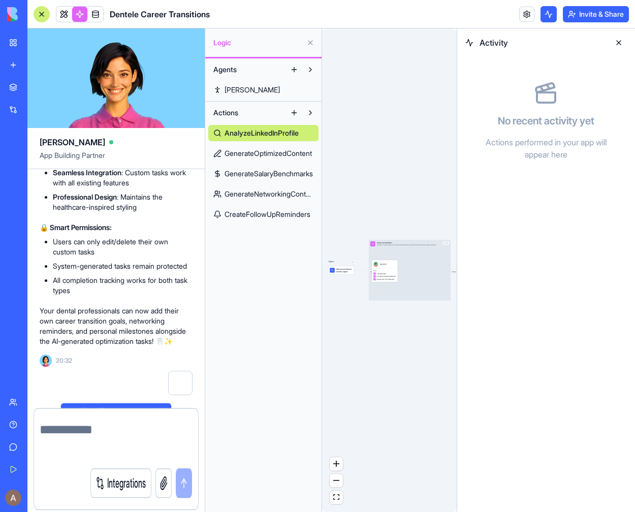
scroll to position [7691, 0]
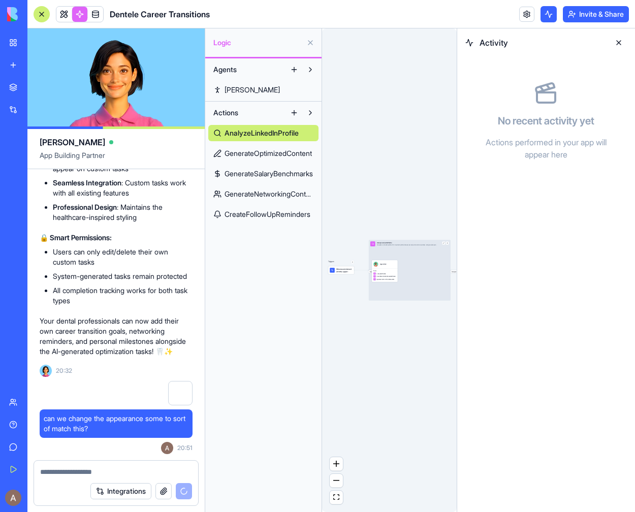
click at [64, 15] on link at bounding box center [63, 14] width 15 height 15
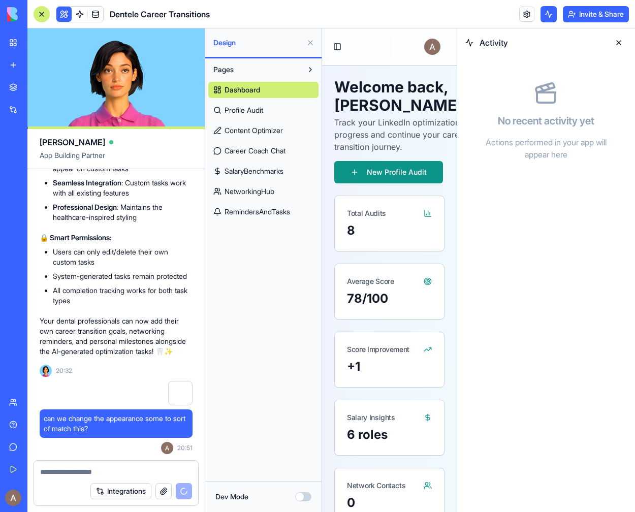
click at [616, 40] on button at bounding box center [619, 43] width 16 height 16
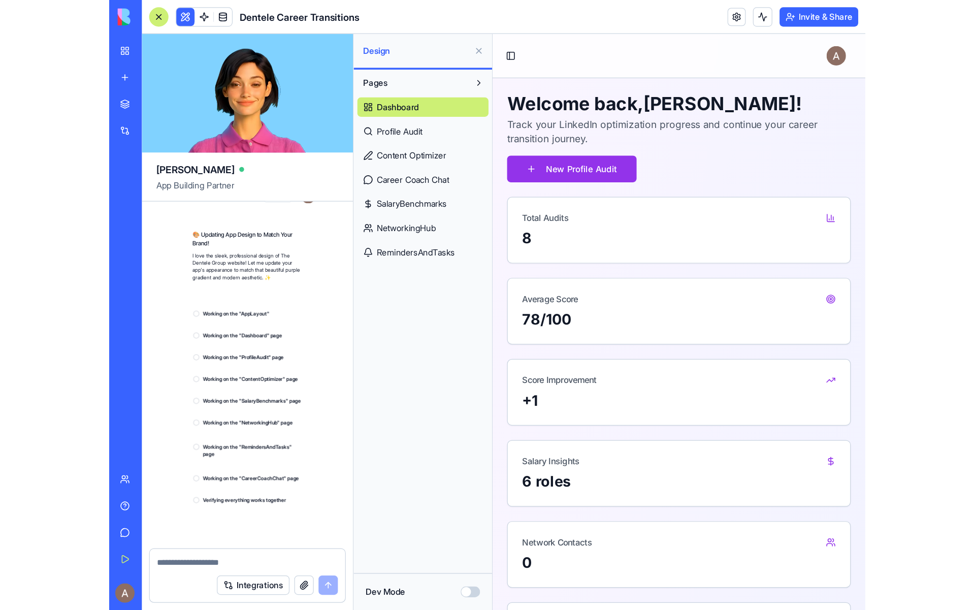
scroll to position [8605, 0]
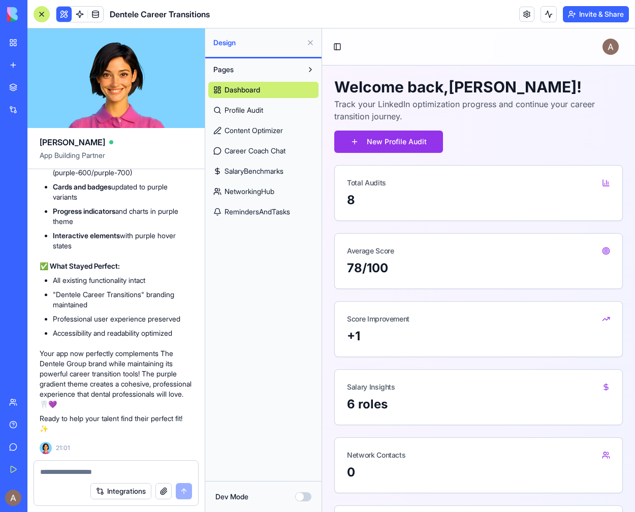
click at [598, 14] on button "Invite & Share" at bounding box center [596, 14] width 66 height 16
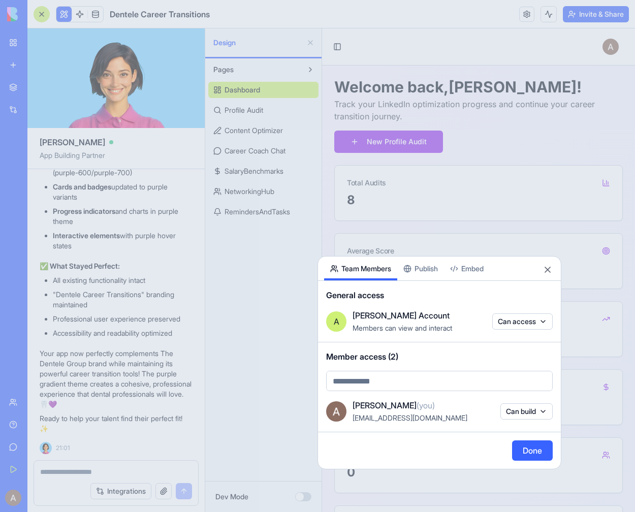
click at [427, 267] on button "Publish" at bounding box center [420, 268] width 47 height 24
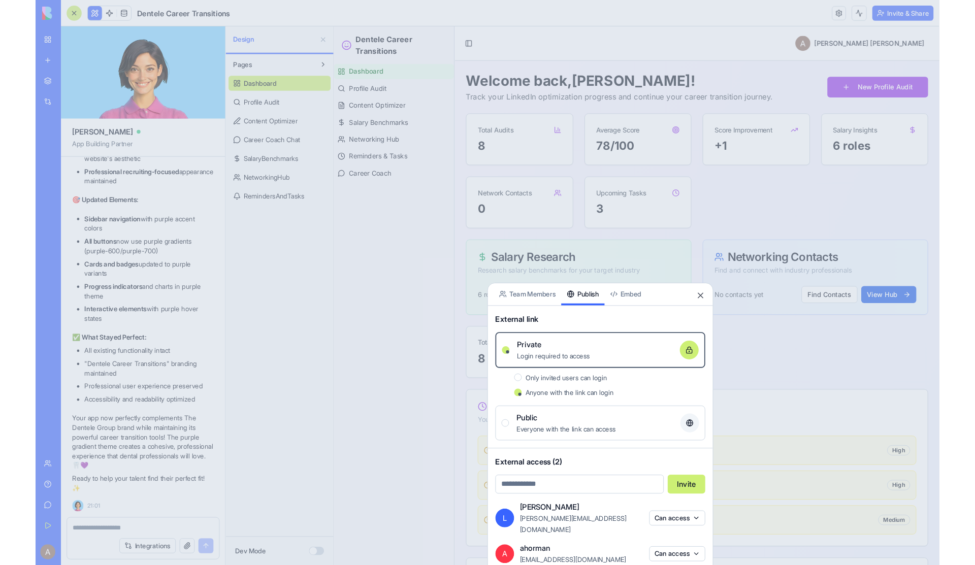
scroll to position [8552, 0]
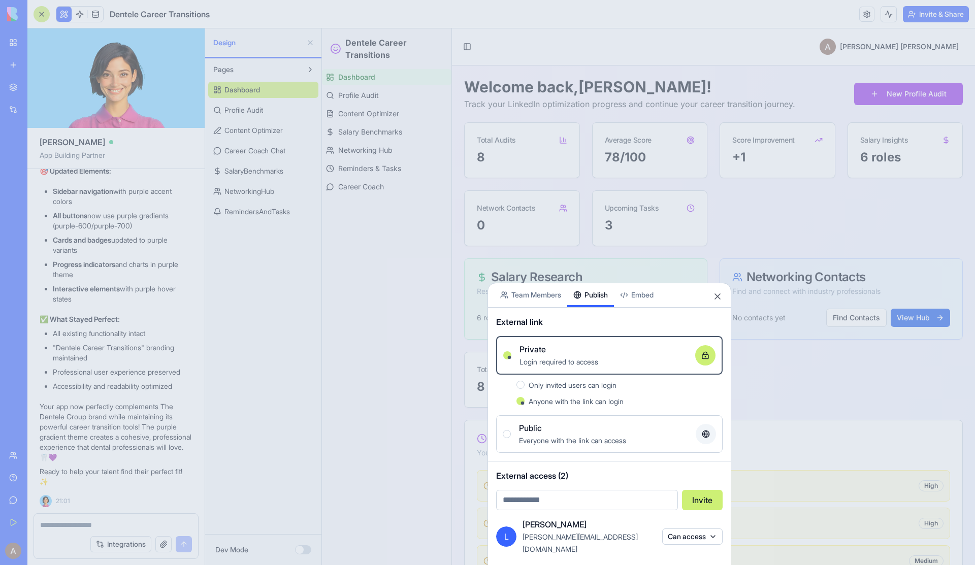
click at [634, 295] on button "Close" at bounding box center [718, 297] width 10 height 10
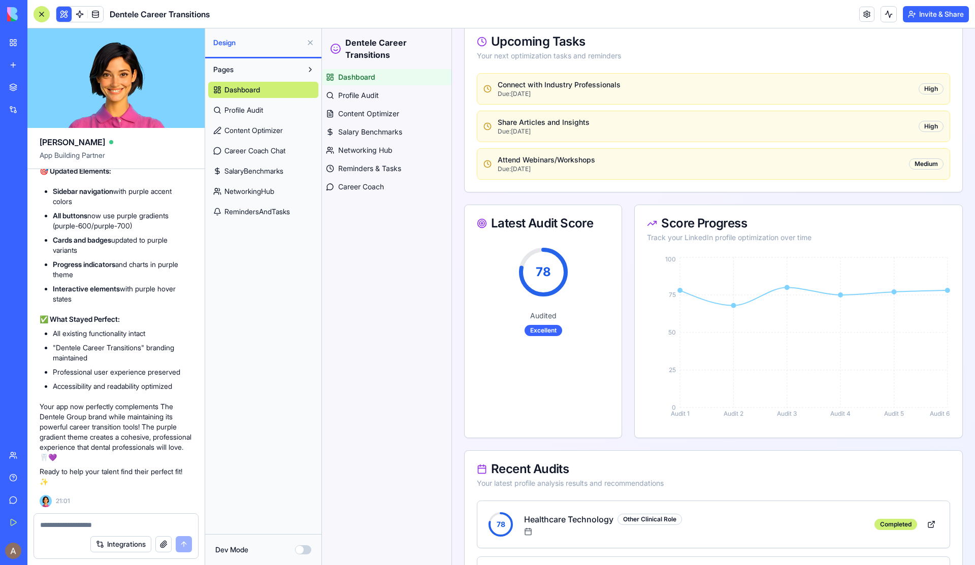
scroll to position [665, 0]
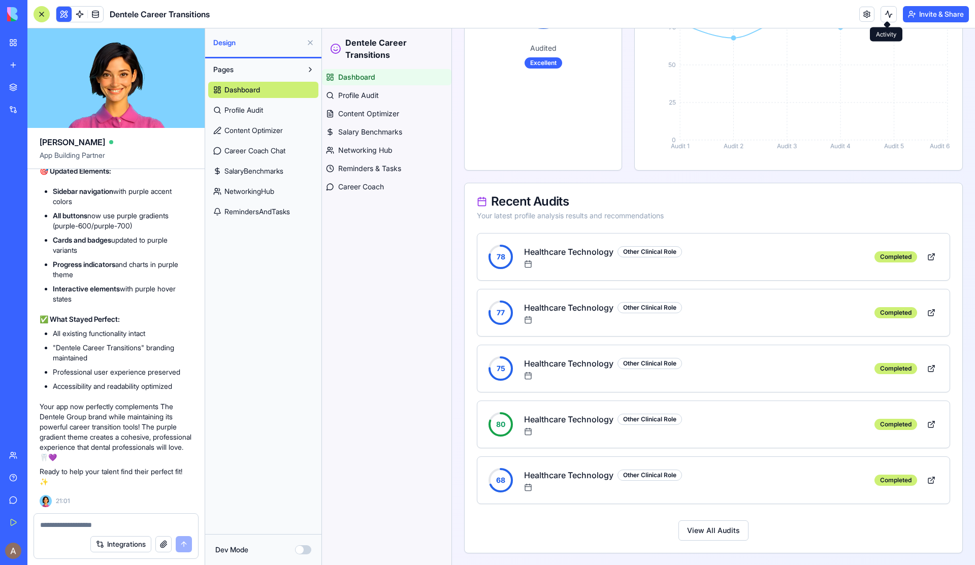
click at [634, 13] on button "Invite & Share" at bounding box center [936, 14] width 66 height 16
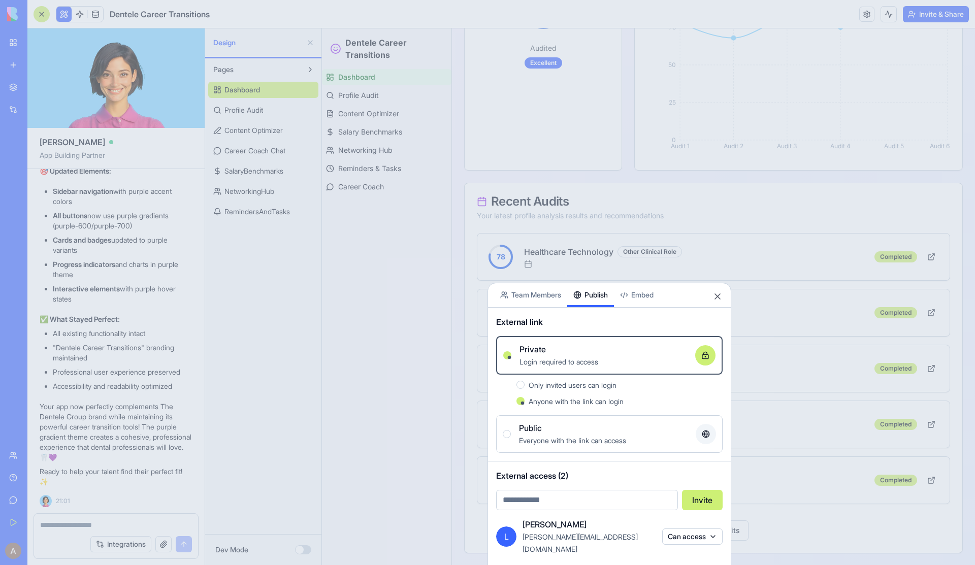
click at [599, 387] on span "Only invited users can login" at bounding box center [573, 385] width 88 height 9
click at [525, 387] on button "Only invited users can login" at bounding box center [521, 385] width 8 height 8
click at [617, 435] on div "Everyone with the link can access" at bounding box center [603, 440] width 169 height 12
click at [511, 435] on button "Public Everyone with the link can access" at bounding box center [507, 434] width 8 height 8
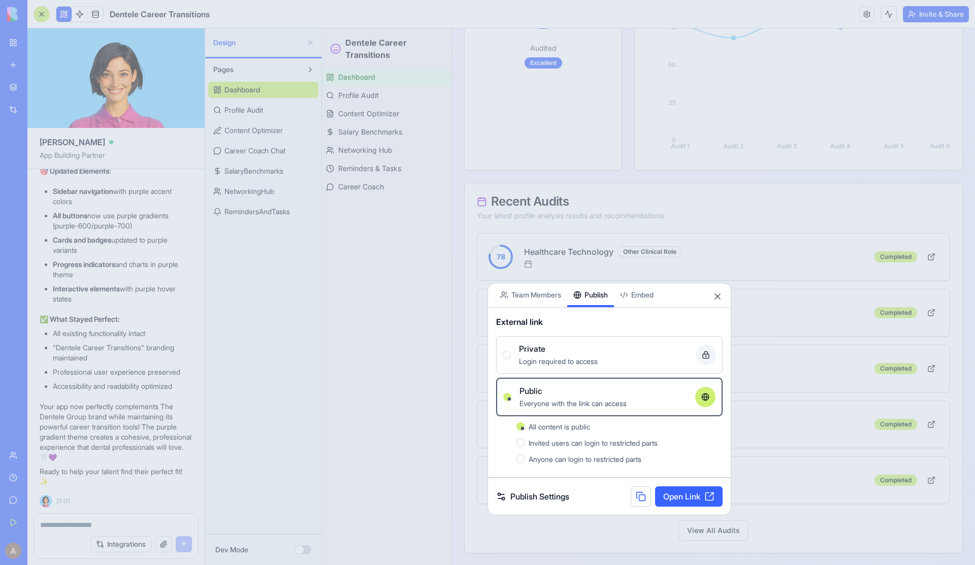
click at [594, 351] on div "Private" at bounding box center [603, 349] width 169 height 12
click at [511, 351] on button "Private Login required to access" at bounding box center [507, 355] width 8 height 8
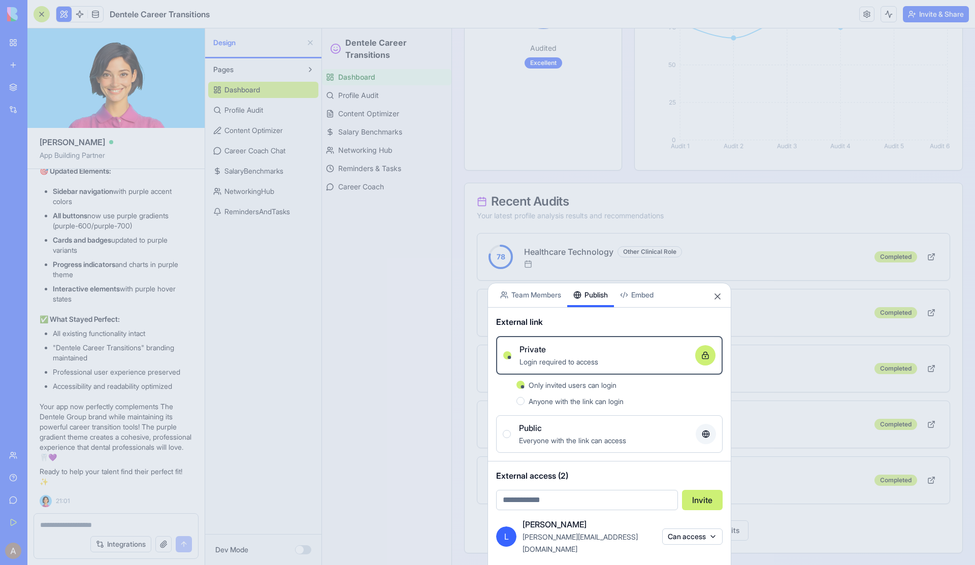
click at [595, 401] on span "Anyone with the link can login" at bounding box center [576, 401] width 95 height 9
click at [525, 401] on button "Anyone with the link can login" at bounding box center [521, 401] width 8 height 8
click at [119, 504] on div at bounding box center [487, 282] width 975 height 565
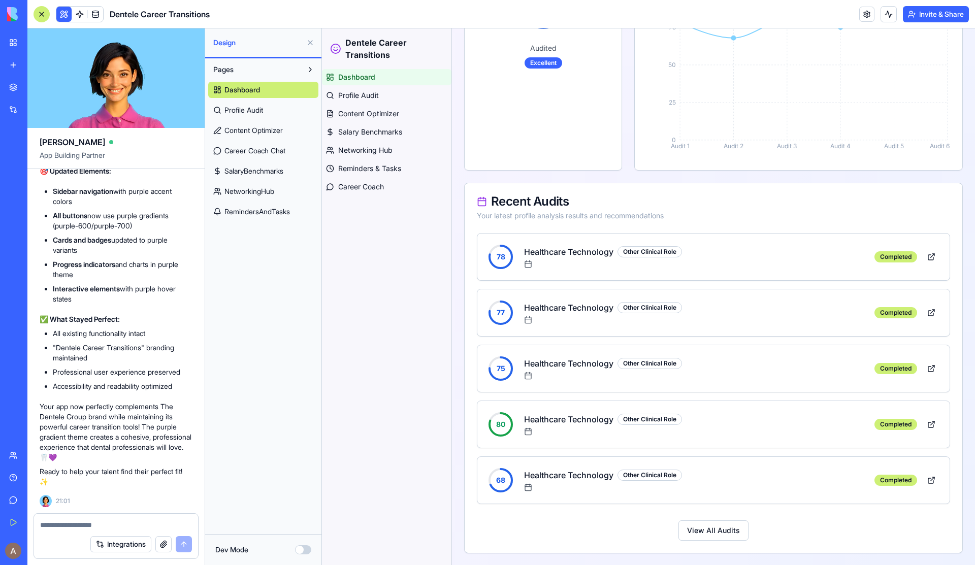
click at [76, 511] on textarea at bounding box center [116, 525] width 152 height 10
type textarea "**********"
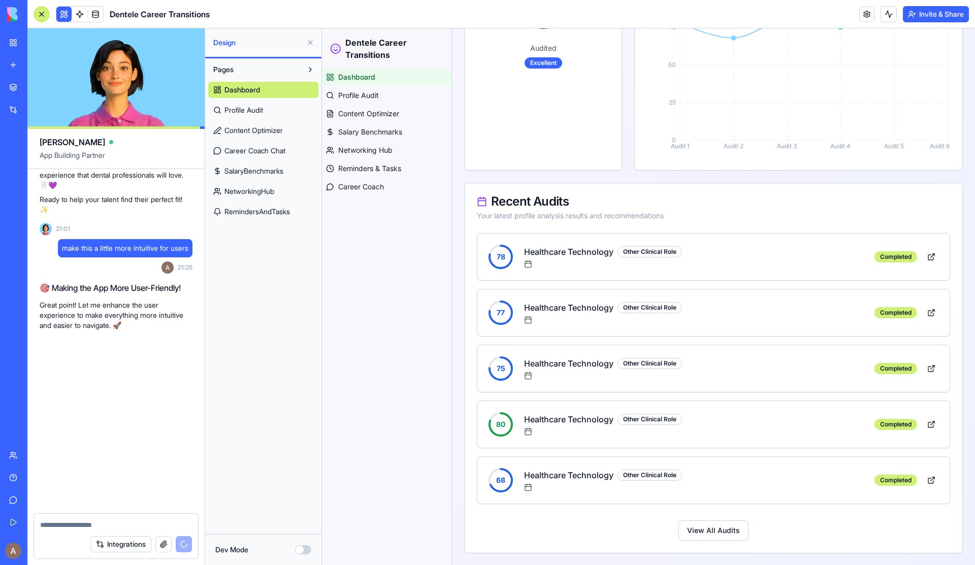
scroll to position [8854, 0]
